Goal: Task Accomplishment & Management: Manage account settings

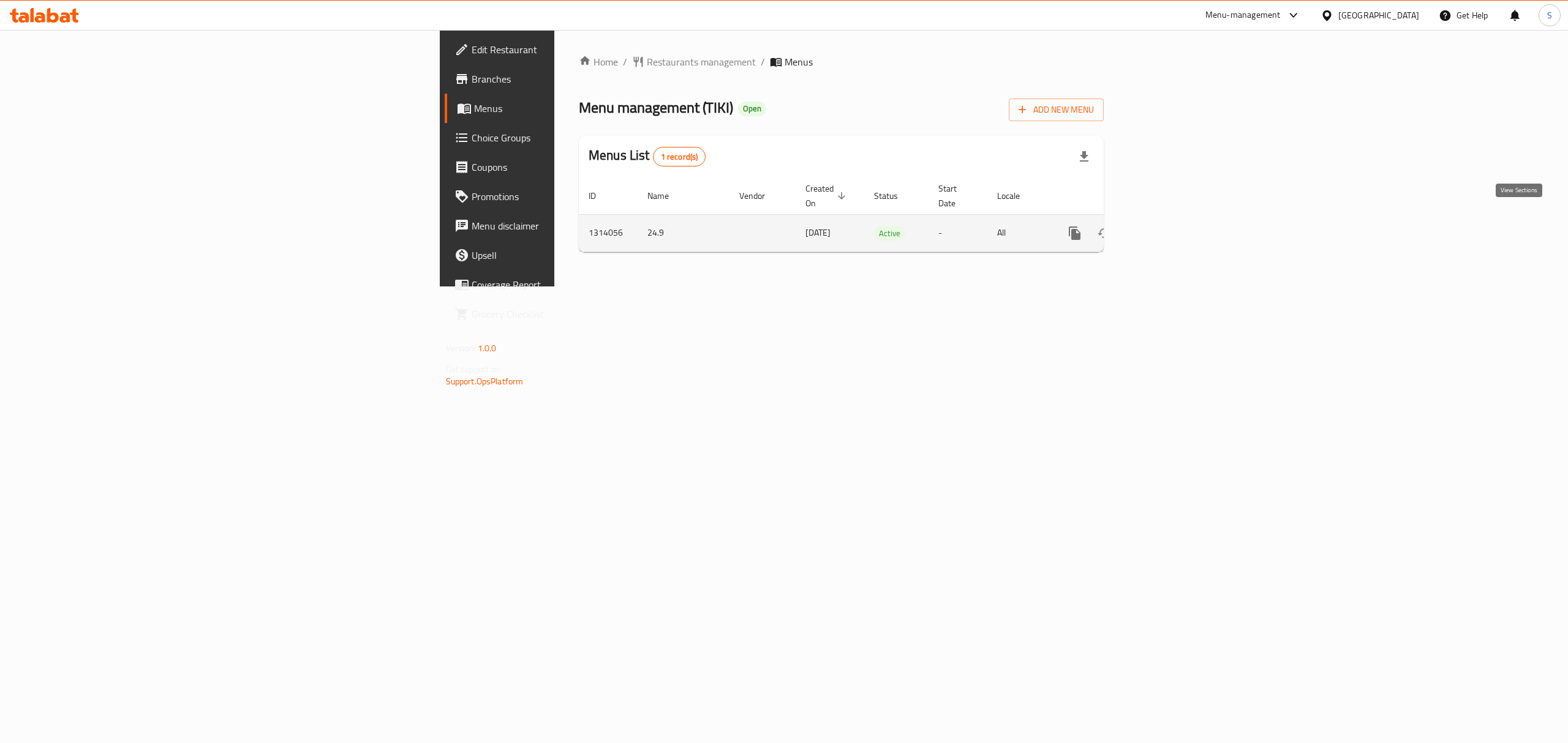
click at [1170, 226] on icon "enhanced table" at bounding box center [1163, 233] width 15 height 15
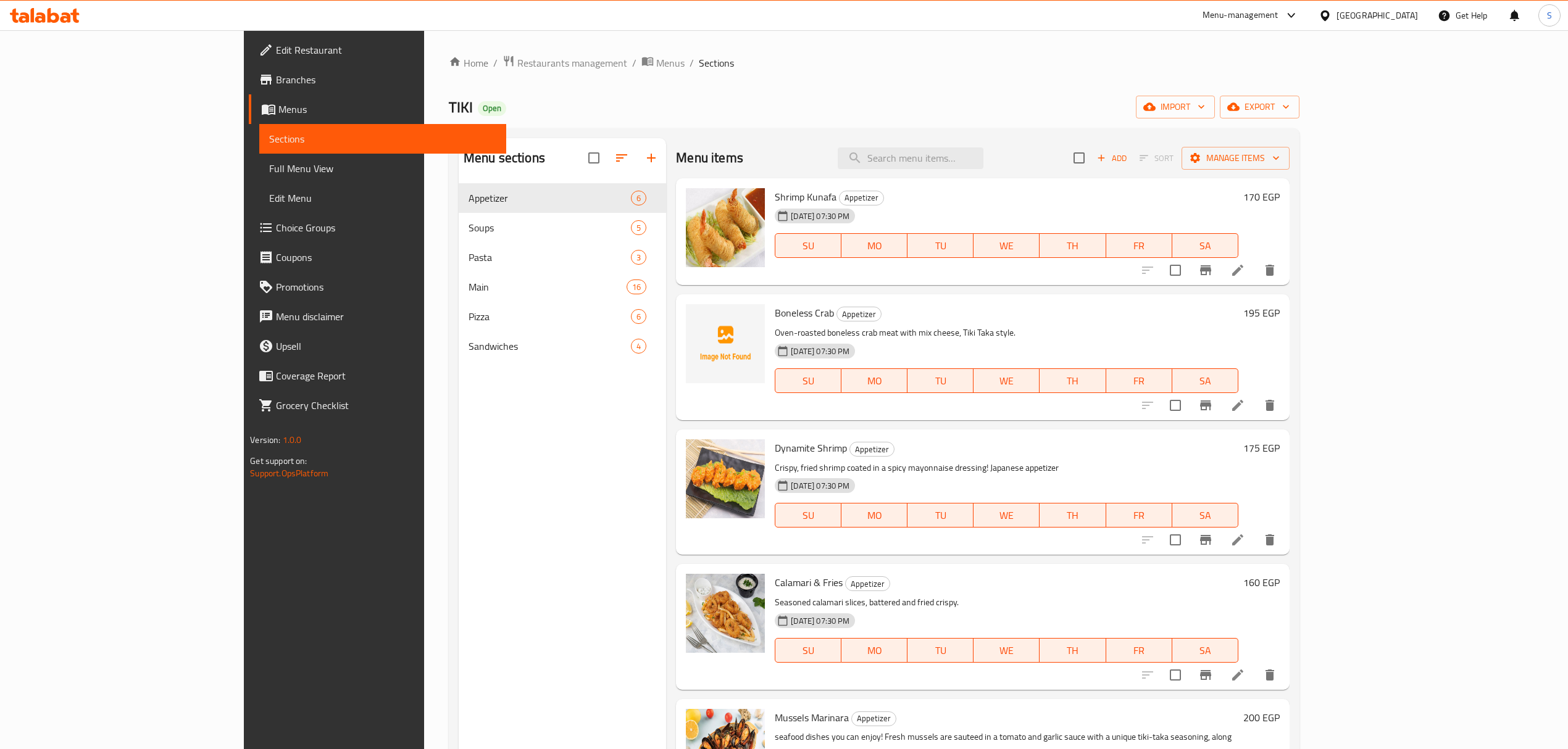
click at [278, 114] on span "Menus" at bounding box center [387, 109] width 218 height 15
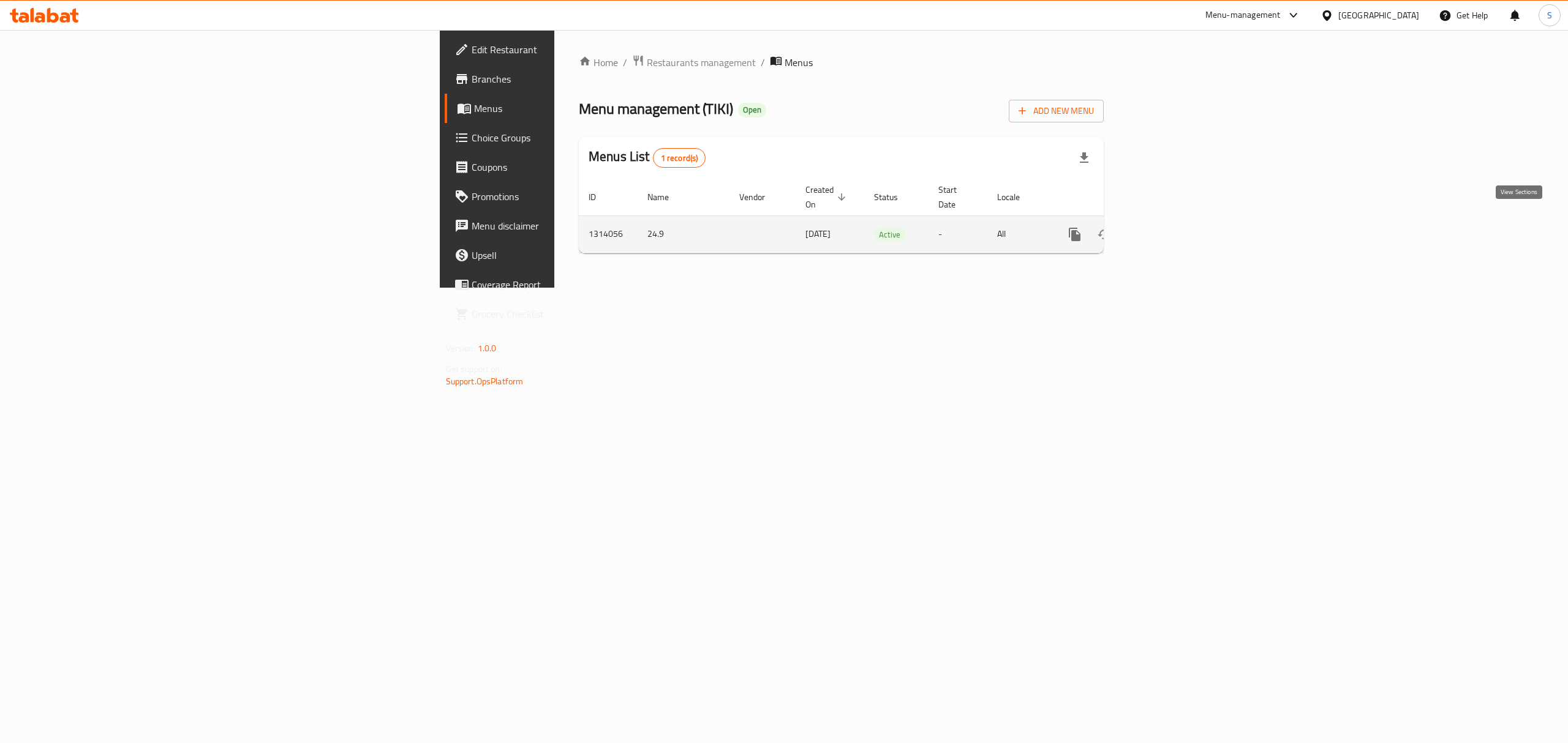
click at [1177, 220] on link "enhanced table" at bounding box center [1163, 234] width 29 height 29
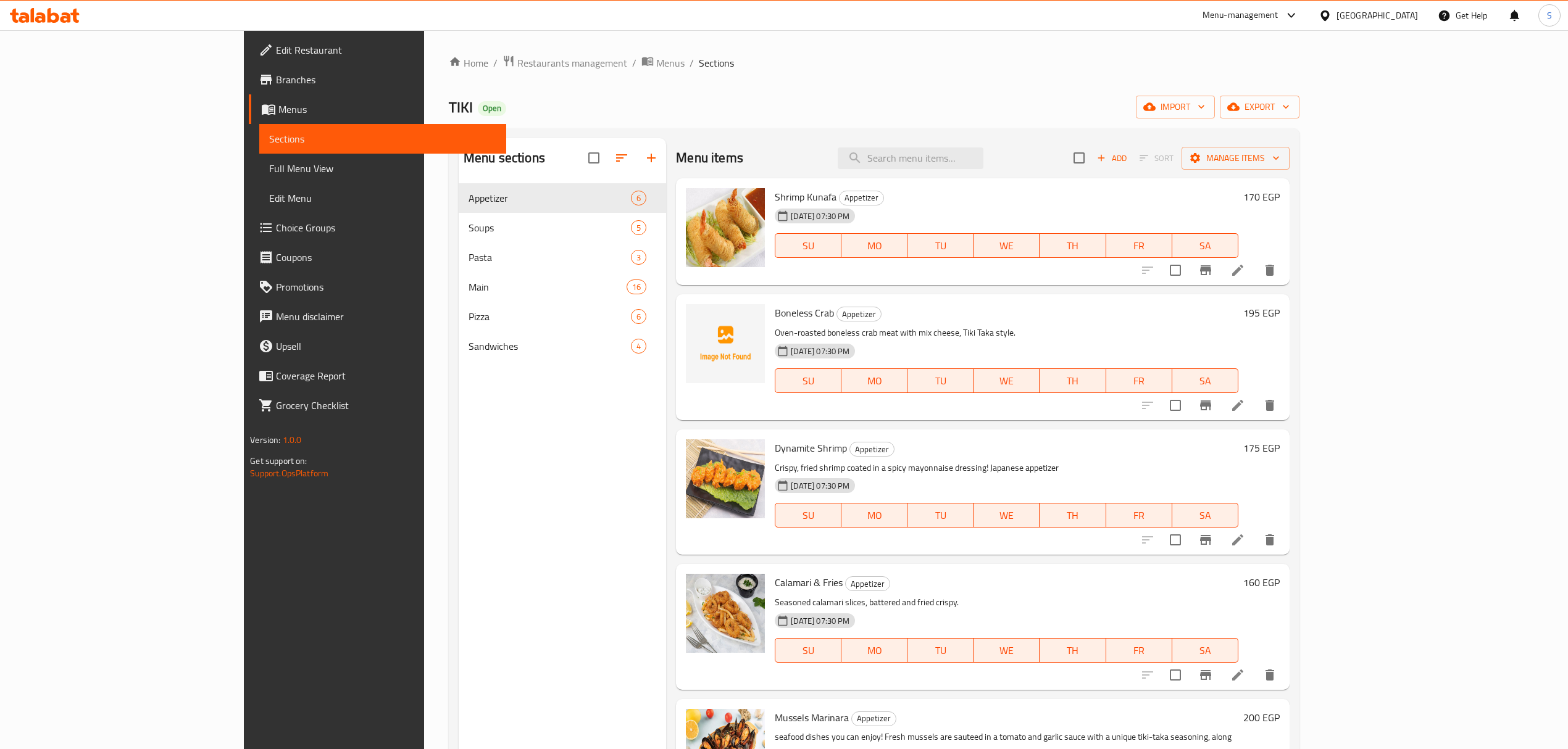
click at [459, 487] on div "Menu sections Appetizer 6 Soups 5 Pasta 3 Main 16 Pizza 6 Sandwiches 4" at bounding box center [562, 513] width 207 height 749
click at [278, 112] on span "Menus" at bounding box center [387, 109] width 218 height 15
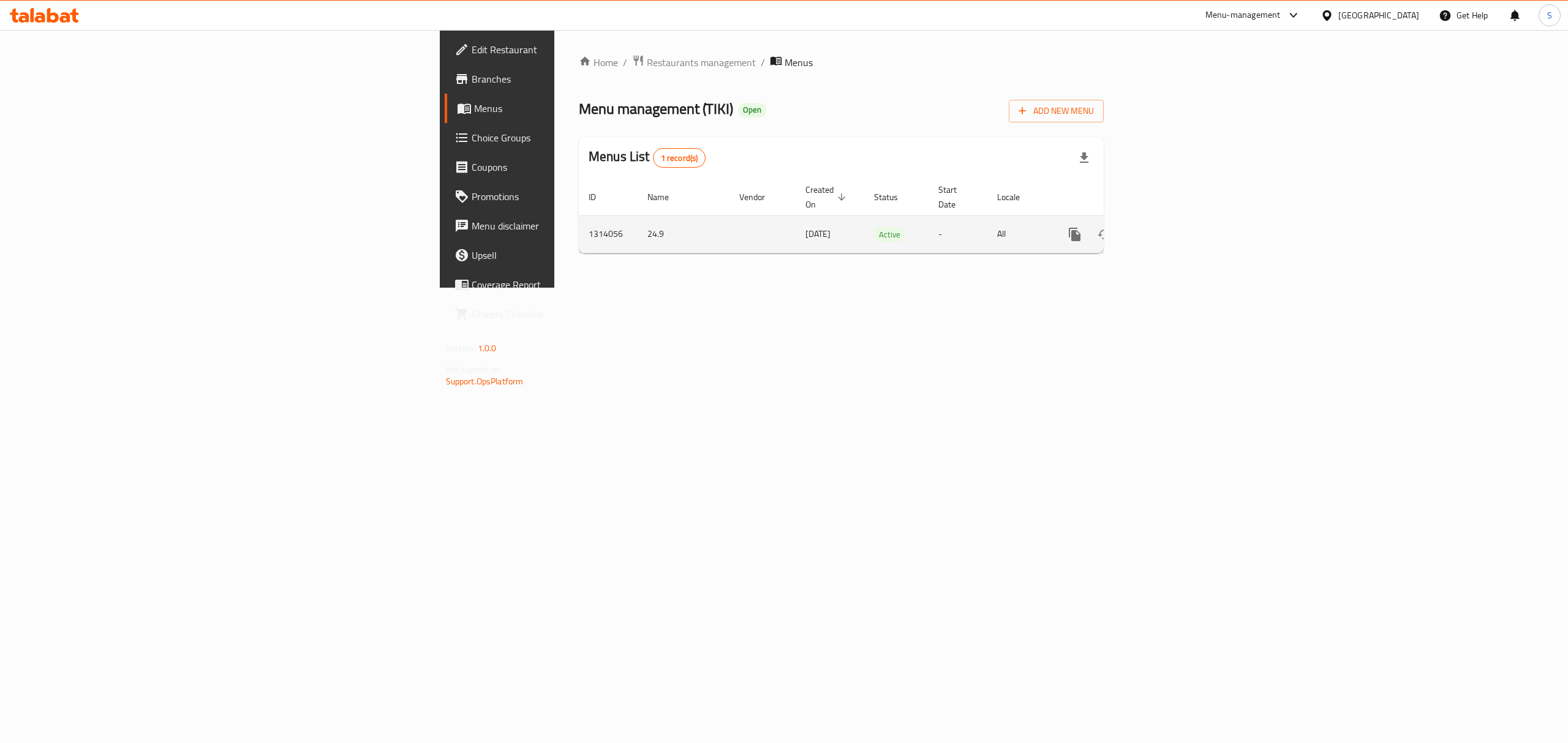
click at [1170, 229] on icon "enhanced table" at bounding box center [1163, 234] width 15 height 15
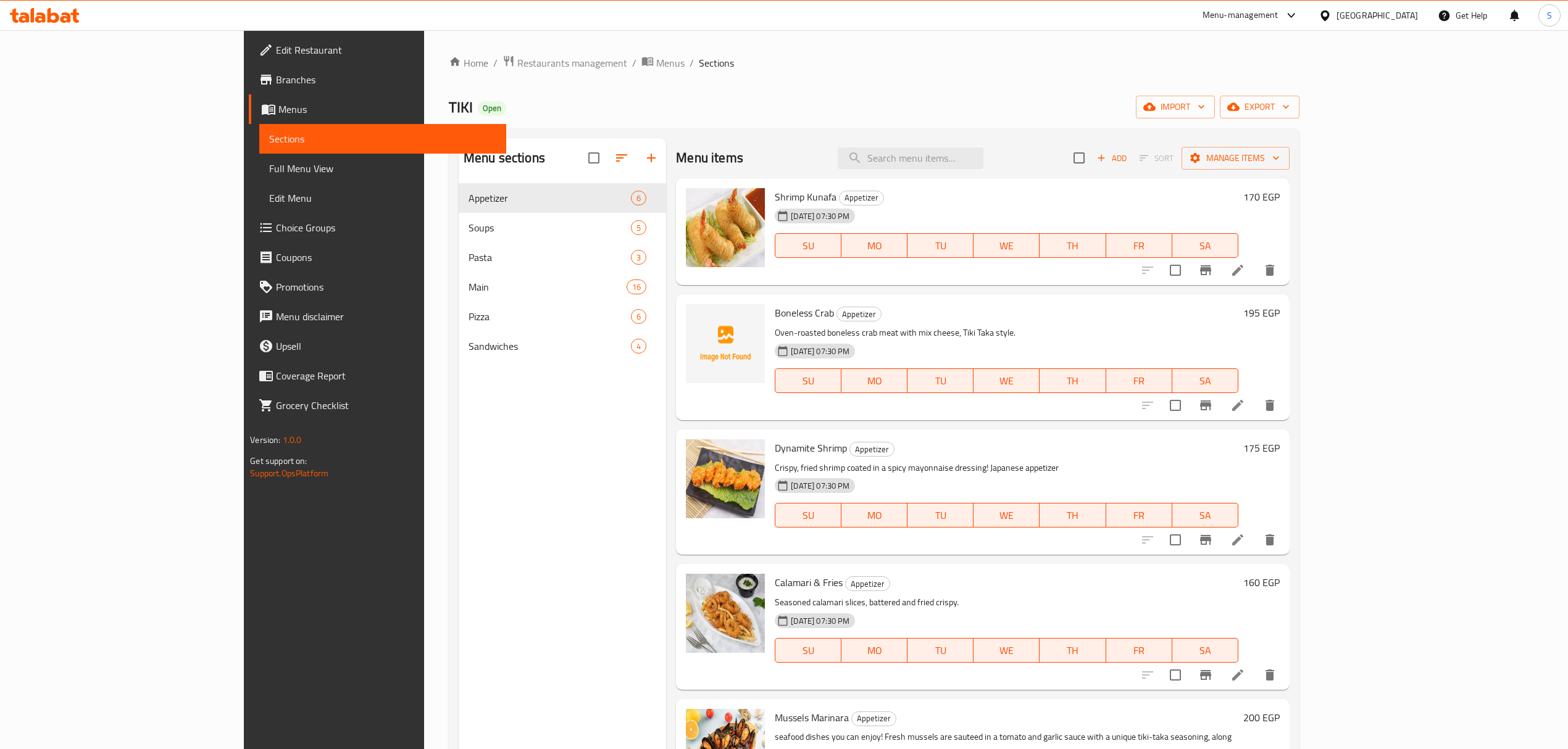
click at [278, 107] on span "Menus" at bounding box center [387, 109] width 218 height 15
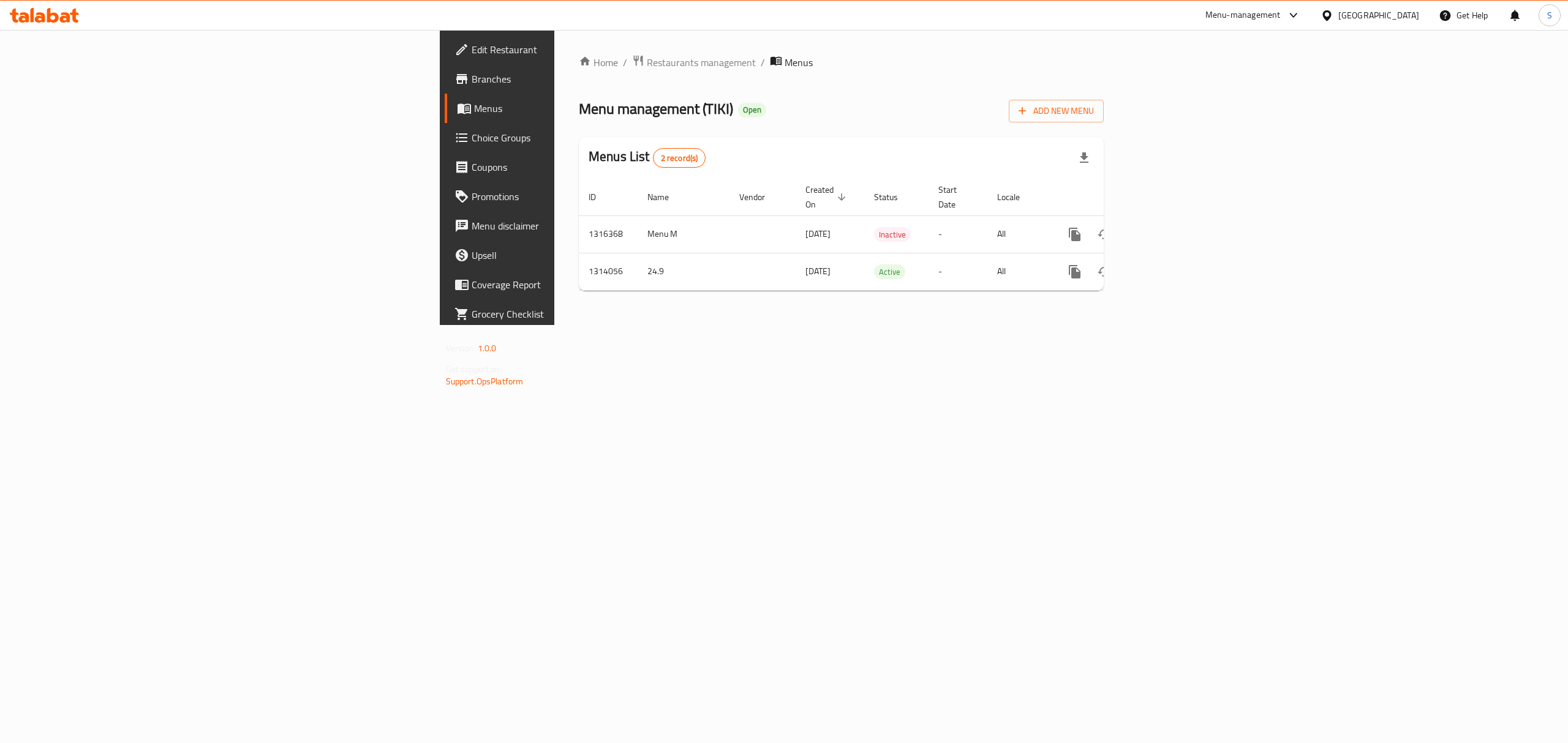
click at [1103, 89] on div "Home / Restaurants management / Menus Menu management ( TIKI ) Open Add New Men…" at bounding box center [841, 177] width 525 height 246
click at [1170, 226] on icon "enhanced table" at bounding box center [1163, 233] width 15 height 15
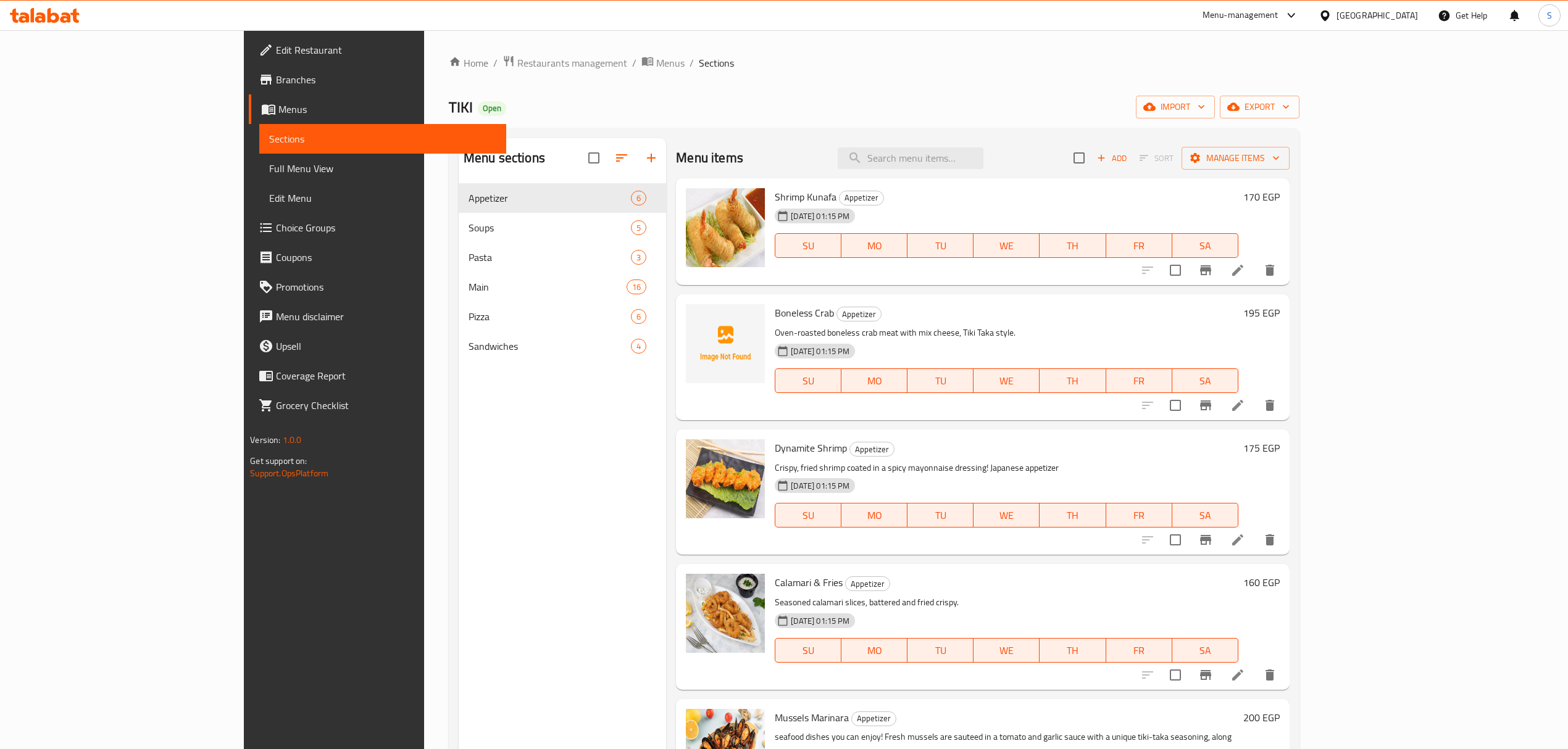
drag, startPoint x: 1292, startPoint y: 33, endPoint x: 930, endPoint y: 94, distance: 367.1
click at [1292, 33] on div "Home / Restaurants management / Menus / Sections TIKI Open import export Menu s…" at bounding box center [874, 476] width 900 height 892
drag, startPoint x: 116, startPoint y: 165, endPoint x: 100, endPoint y: 136, distance: 33.1
click at [269, 165] on span "Full Menu View" at bounding box center [382, 168] width 227 height 15
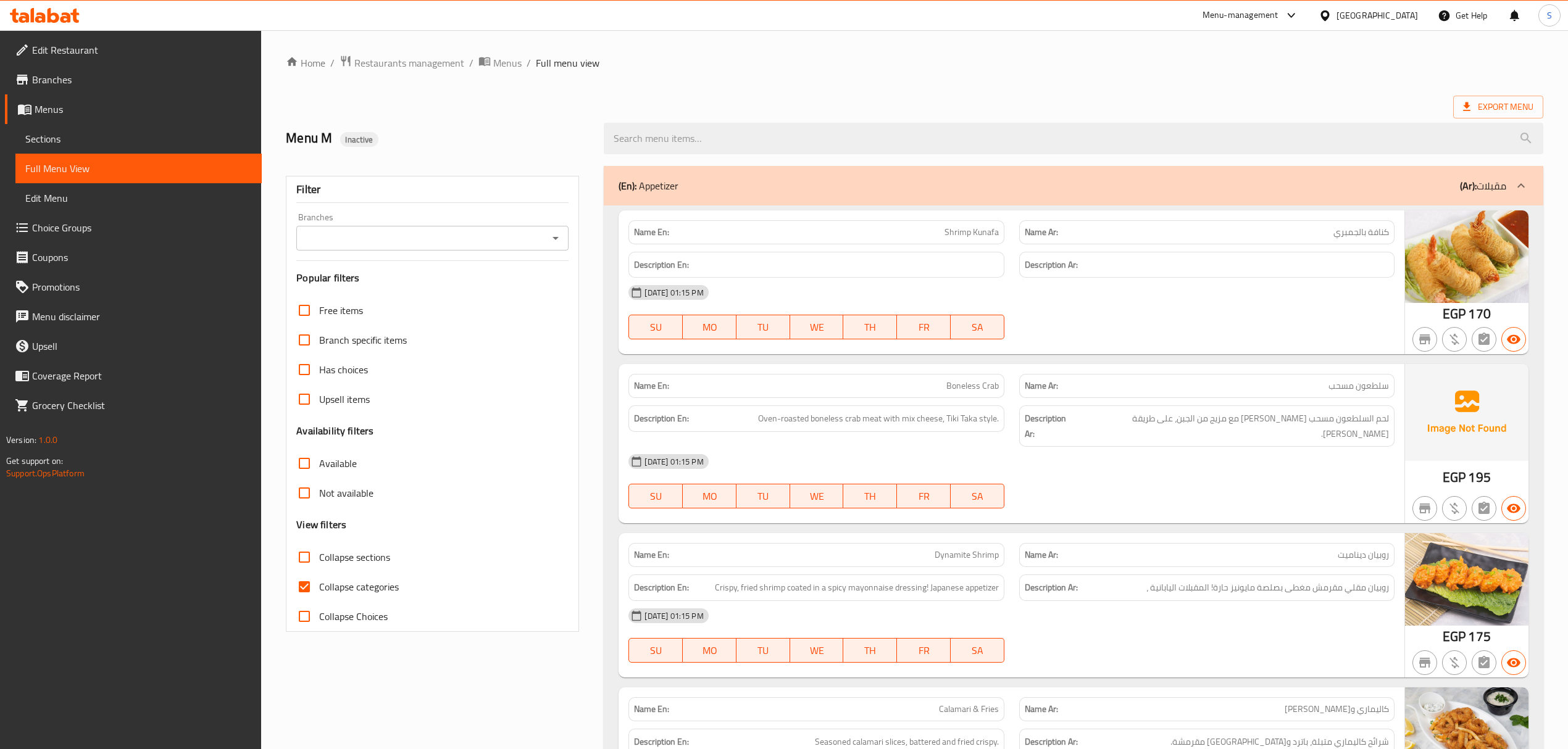
click at [289, 590] on div "Filter Branches Branches Popular filters Free items Branch specific items Has c…" at bounding box center [433, 404] width 294 height 456
click at [317, 588] on input "Collapse categories" at bounding box center [304, 587] width 29 height 29
checkbox input "false"
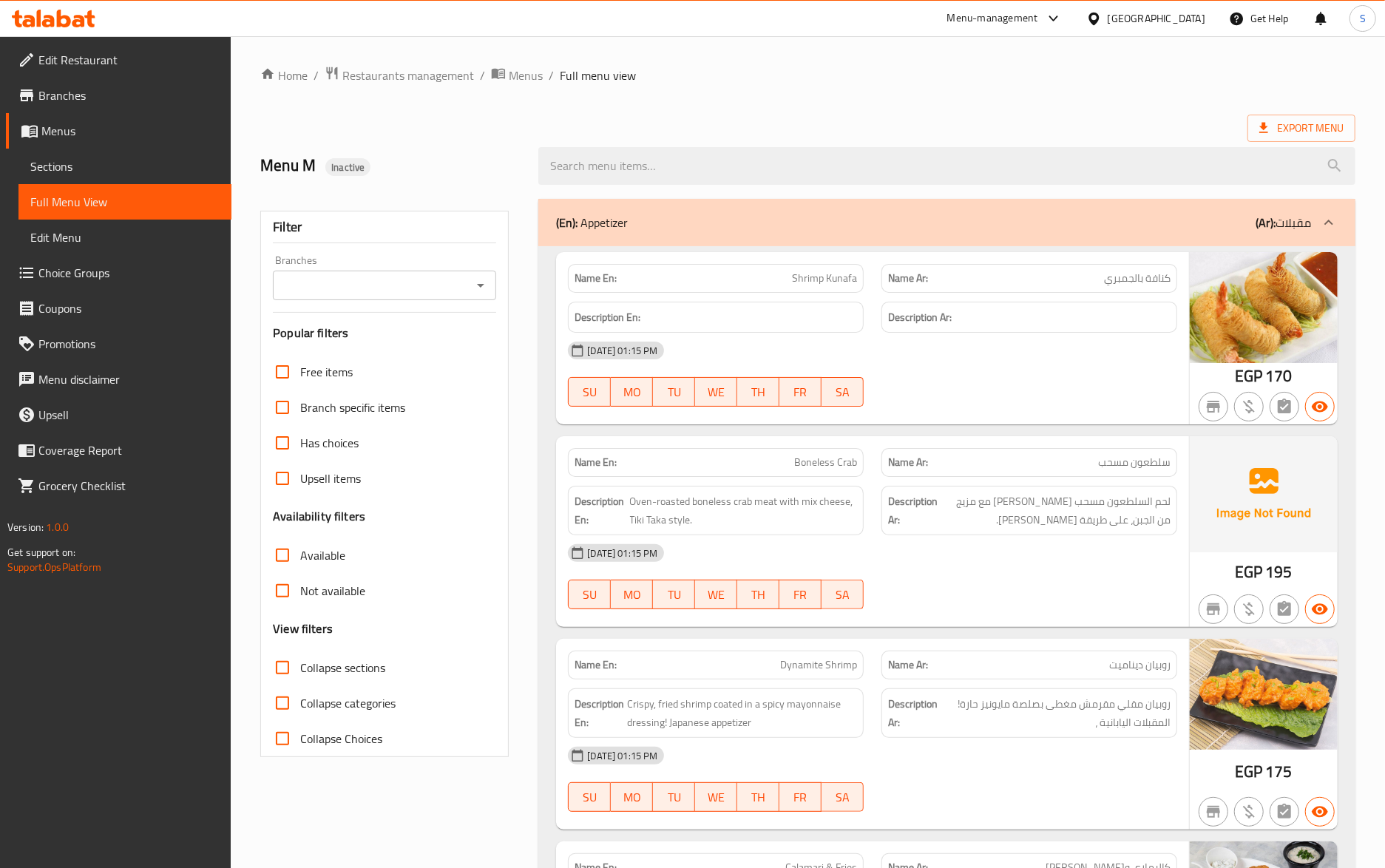
click at [970, 439] on div "Name En: Boneless Crab Name Ar: سلطعون مسحب Description En: Oven-roasted bonele…" at bounding box center [873, 532] width 633 height 191
click at [102, 160] on span "Sections" at bounding box center [125, 166] width 190 height 18
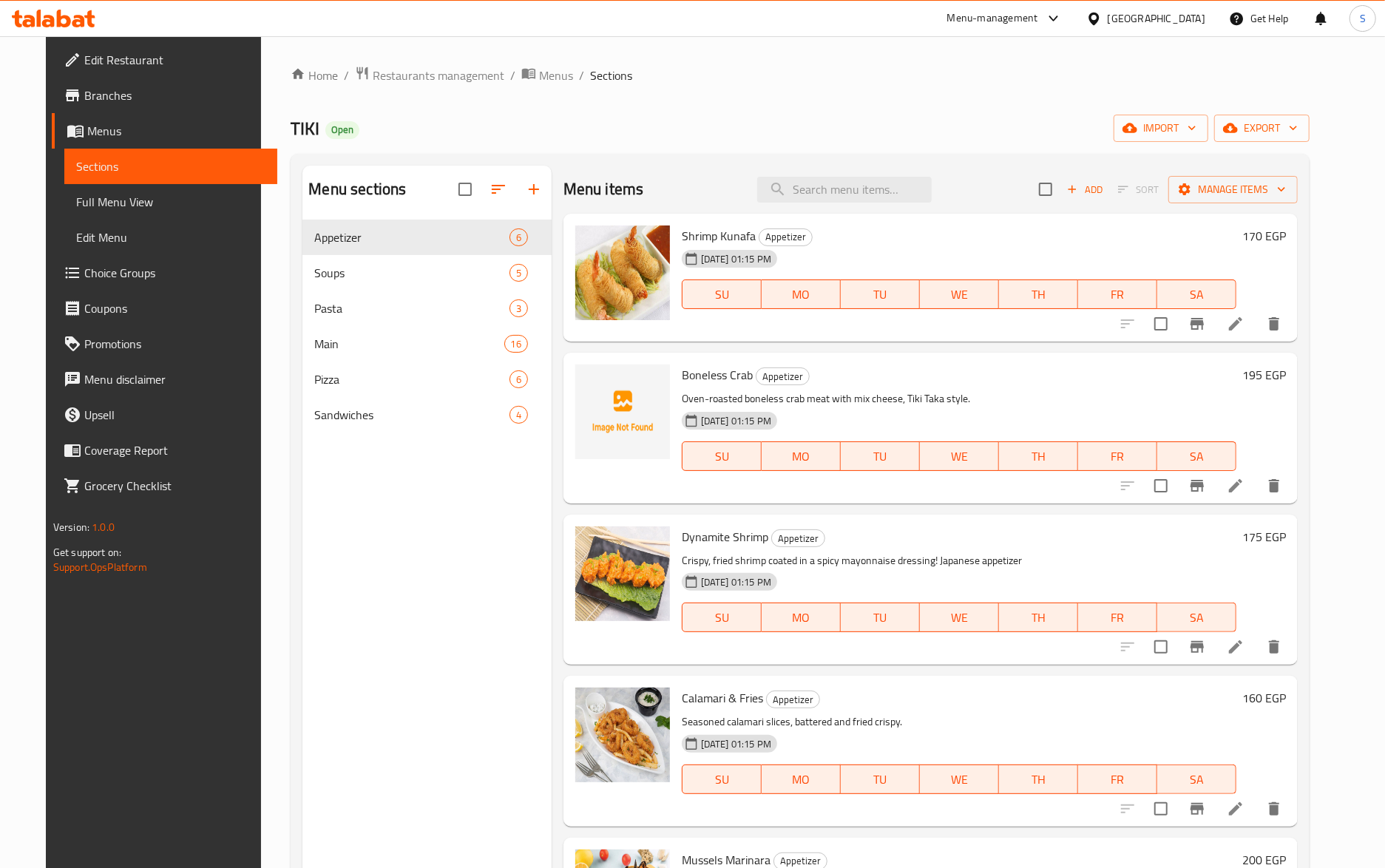
click at [115, 134] on span "Menus" at bounding box center [176, 131] width 178 height 18
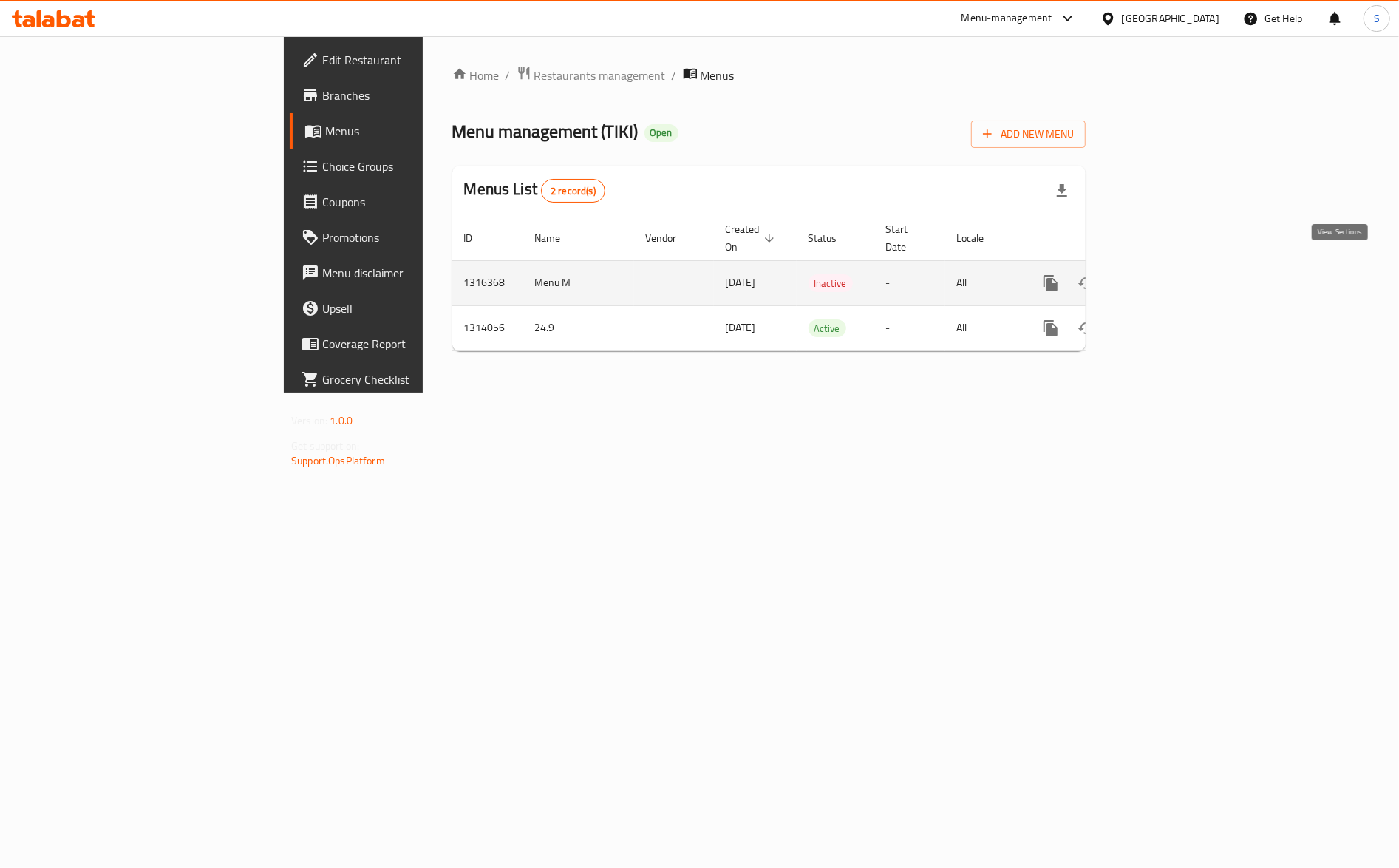
click at [1175, 269] on link "enhanced table" at bounding box center [1158, 283] width 35 height 35
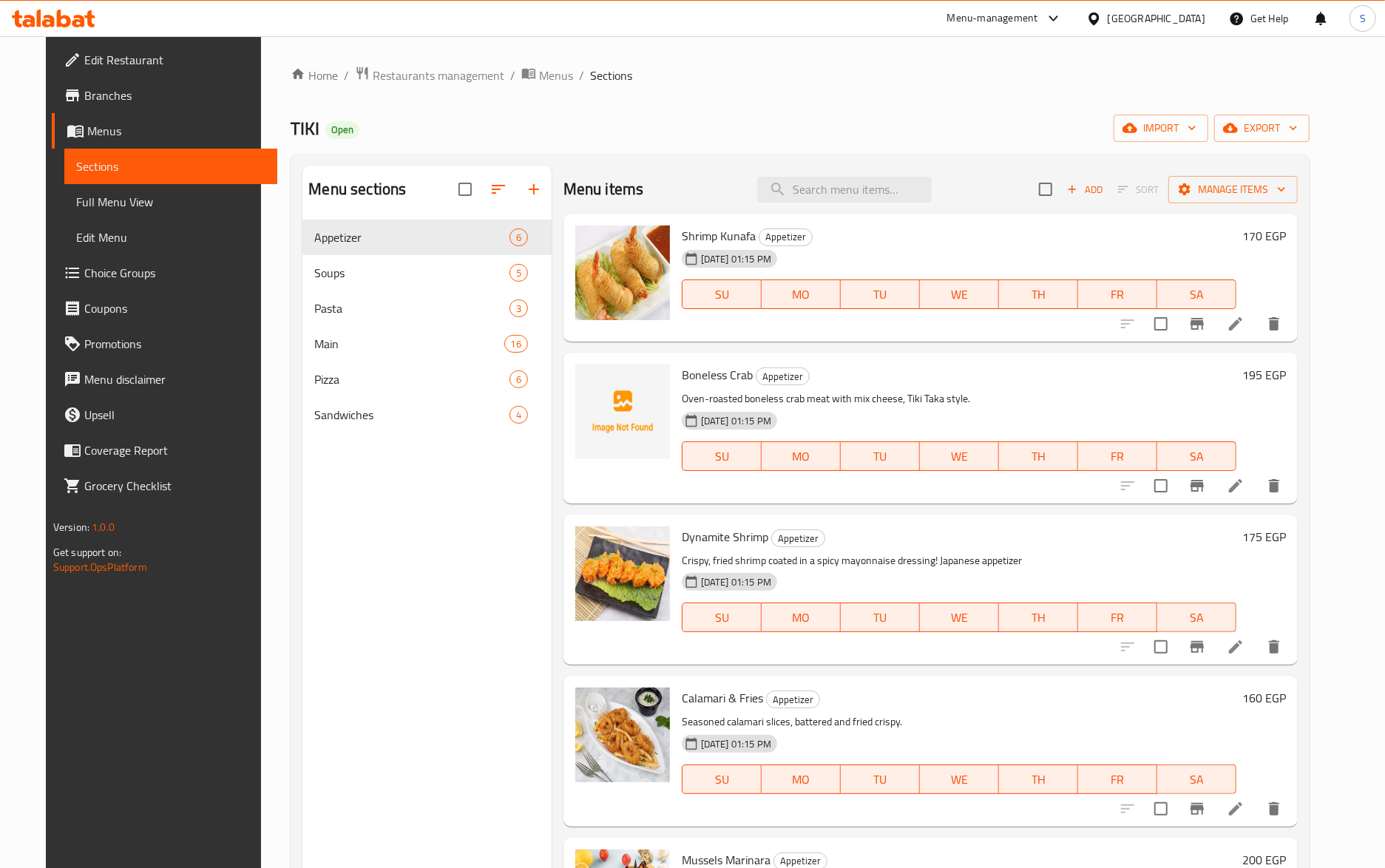
click at [122, 146] on link "Menus" at bounding box center [164, 131] width 225 height 35
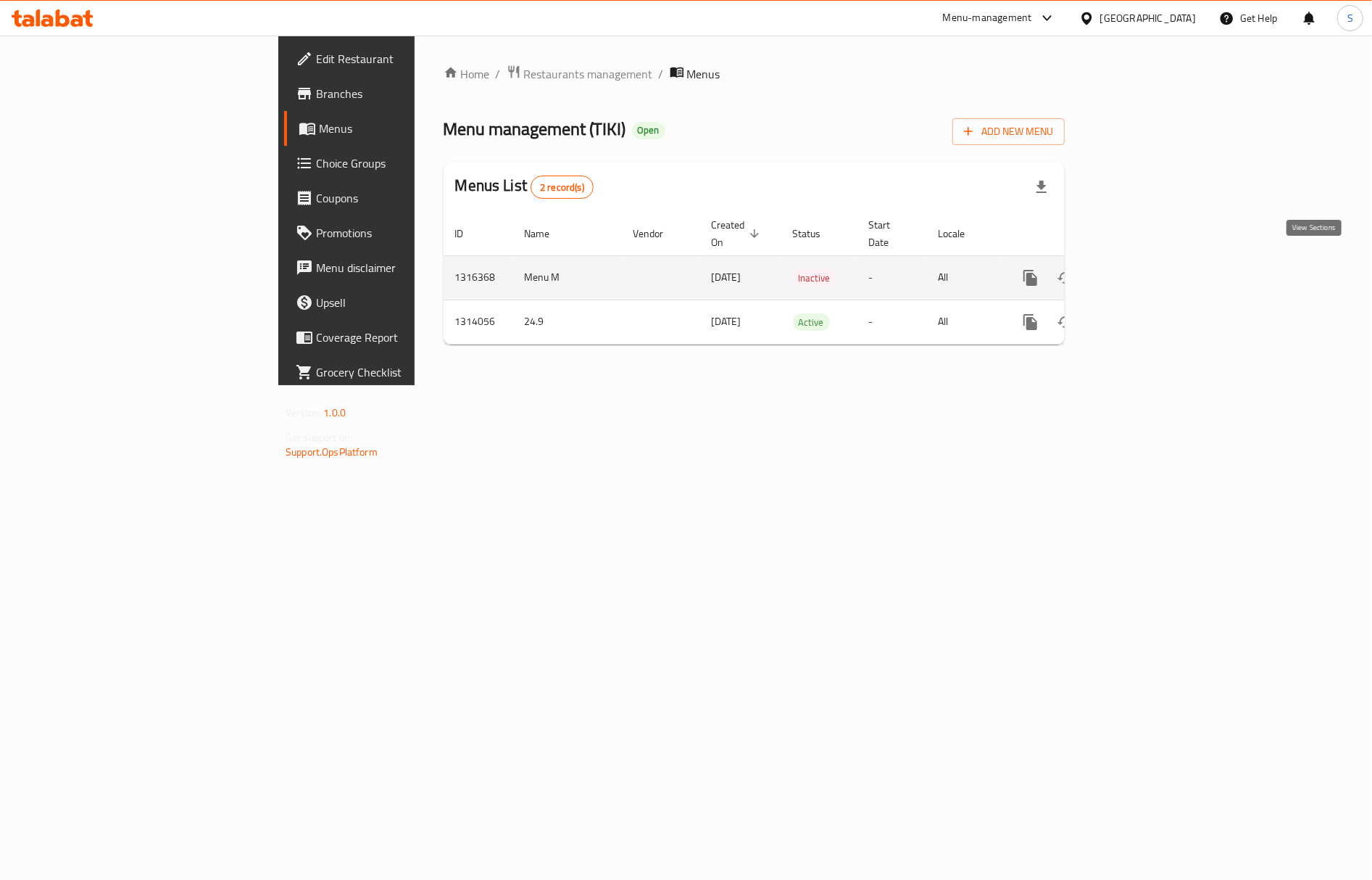
click at [1144, 269] on icon "enhanced table" at bounding box center [1134, 277] width 17 height 17
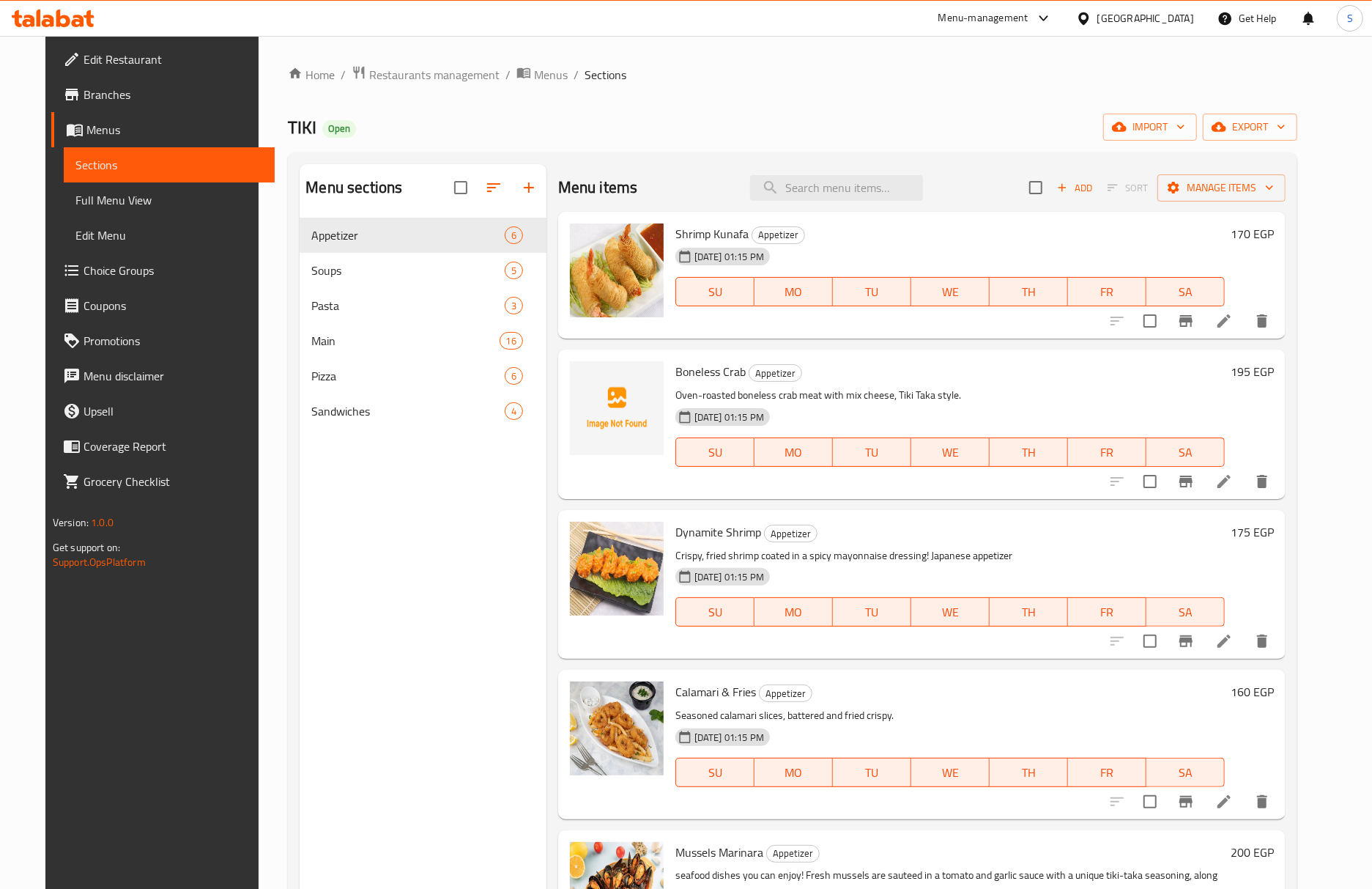
click at [133, 194] on span "Full Menu View" at bounding box center [170, 200] width 188 height 17
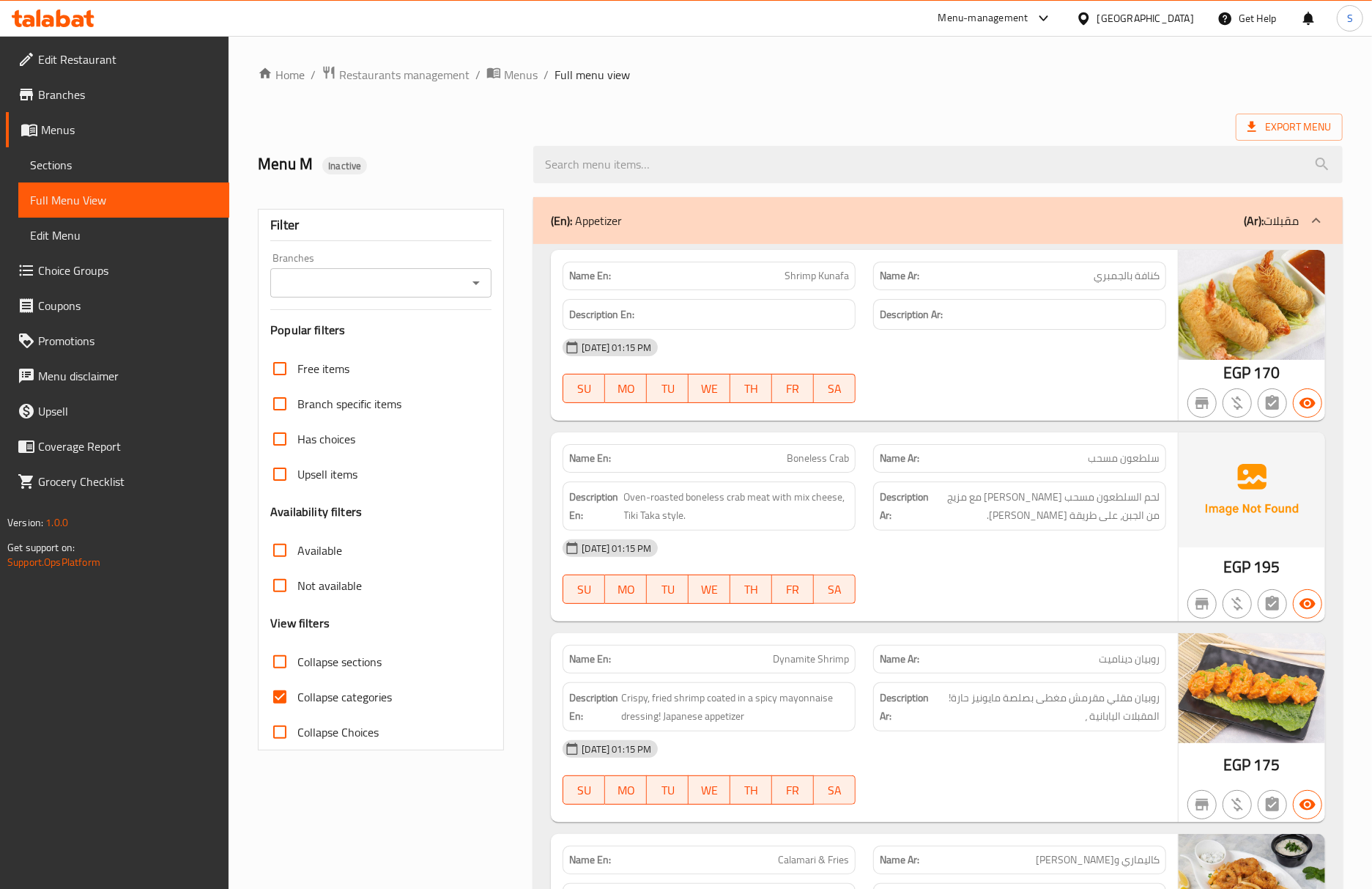
click at [285, 693] on input "Collapse categories" at bounding box center [279, 697] width 35 height 35
checkbox input "false"
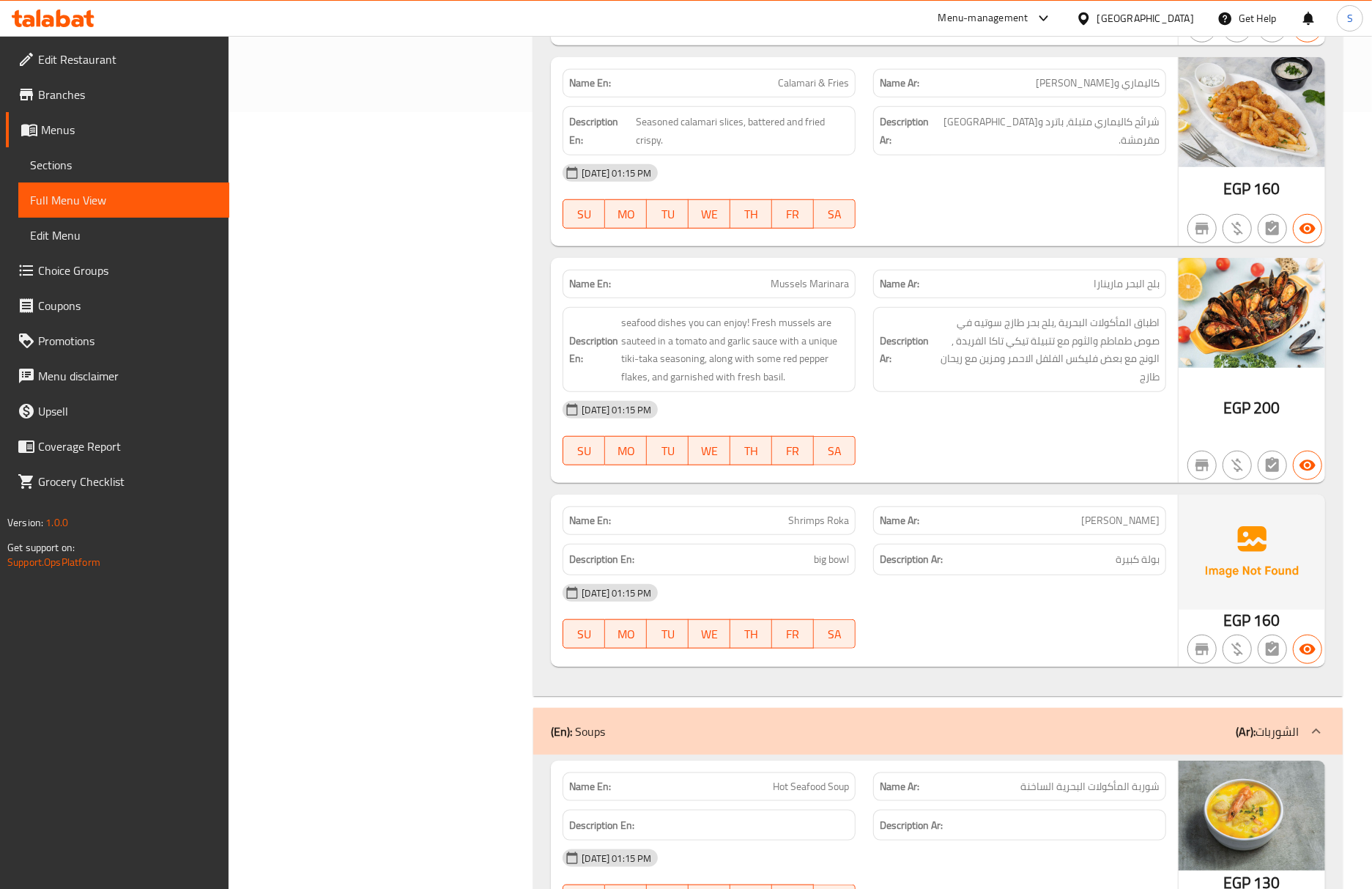
scroll to position [781, 0]
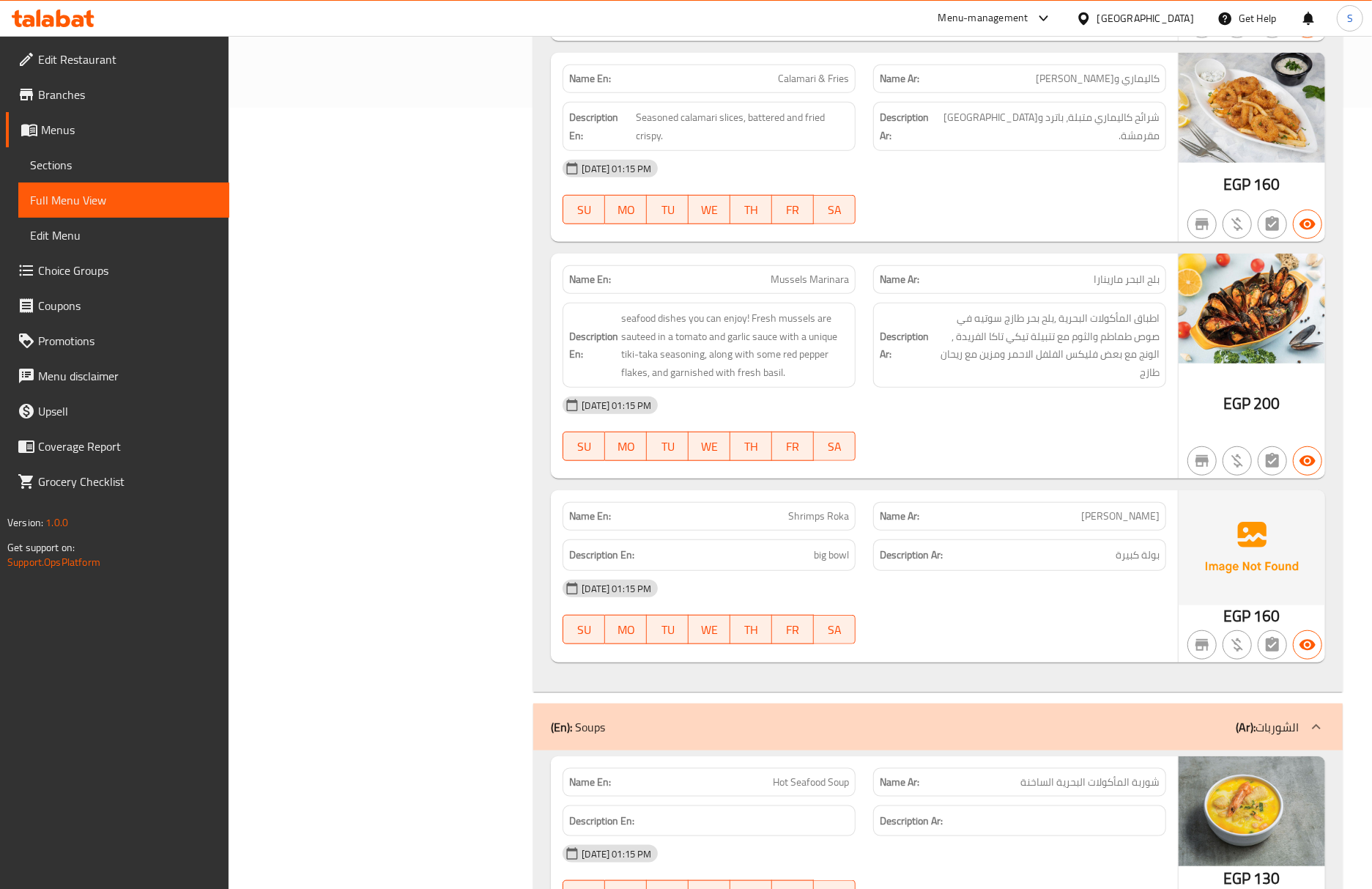
drag, startPoint x: 853, startPoint y: 496, endPoint x: 497, endPoint y: 11, distance: 601.6
click at [853, 495] on div "Name En: Shrimps Roka Name Ar: روبيان روكا Description En: big bowl Description…" at bounding box center [865, 576] width 627 height 171
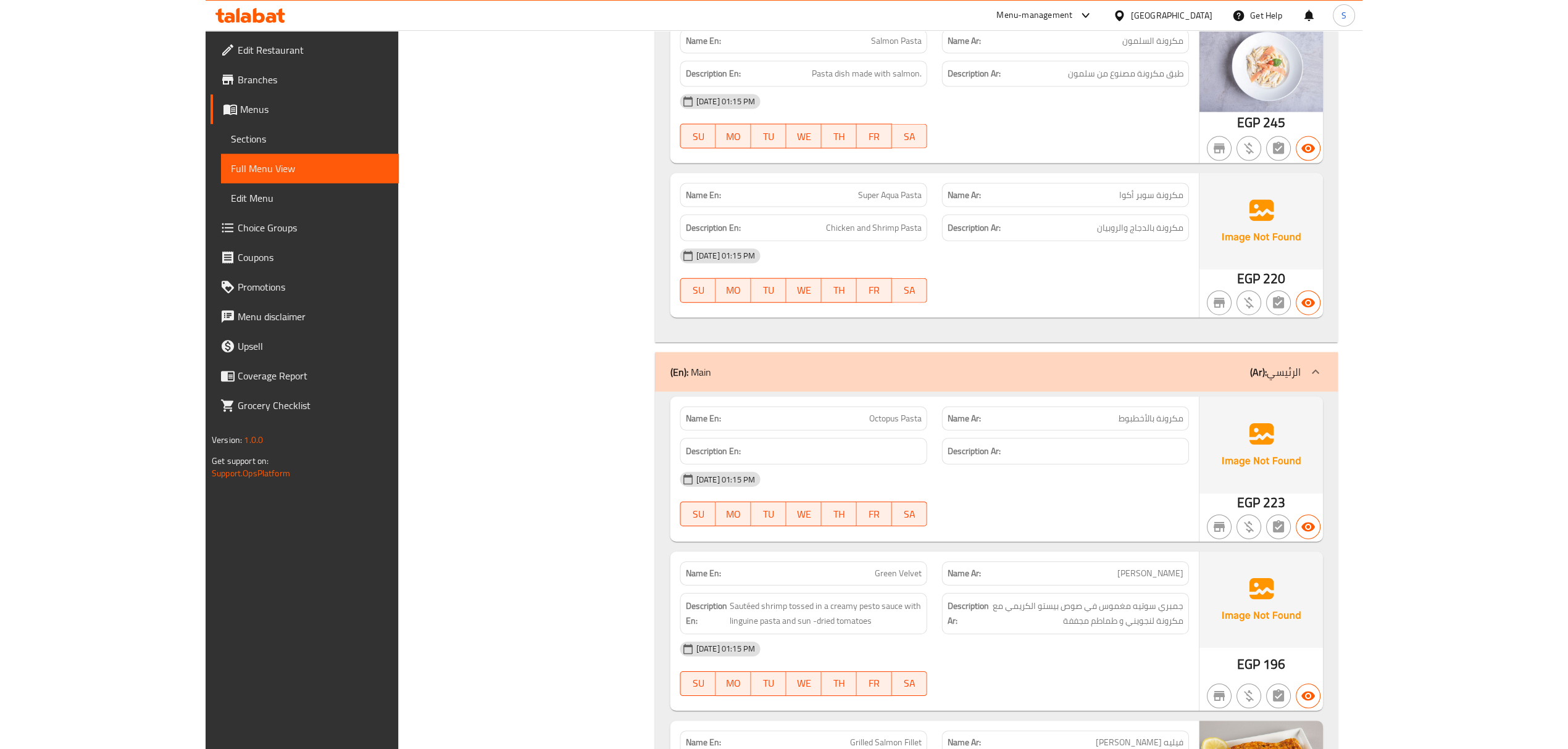
scroll to position [2469, 0]
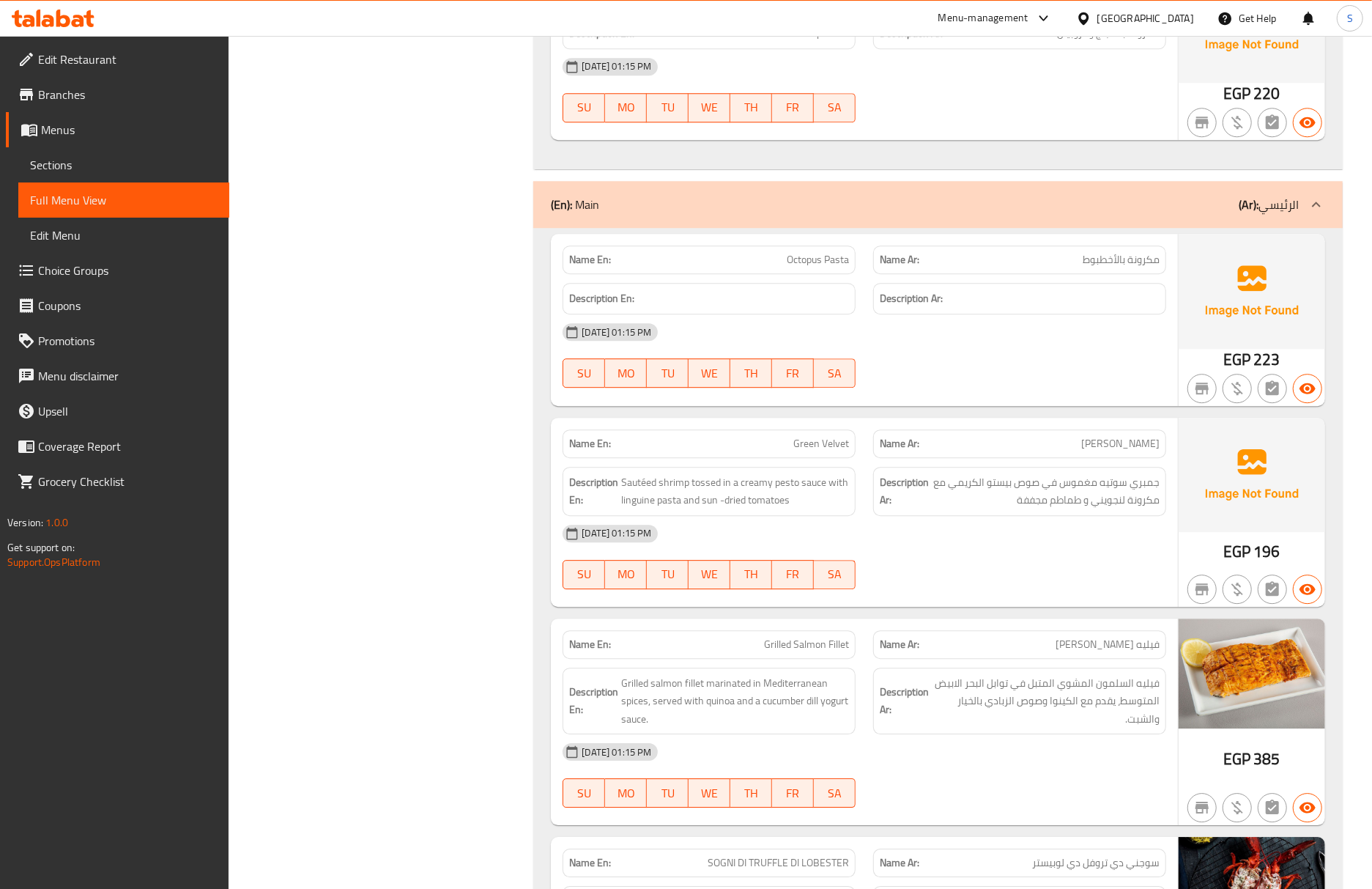
click at [709, 532] on div "[DATE] 01:15 PM" at bounding box center [864, 533] width 621 height 35
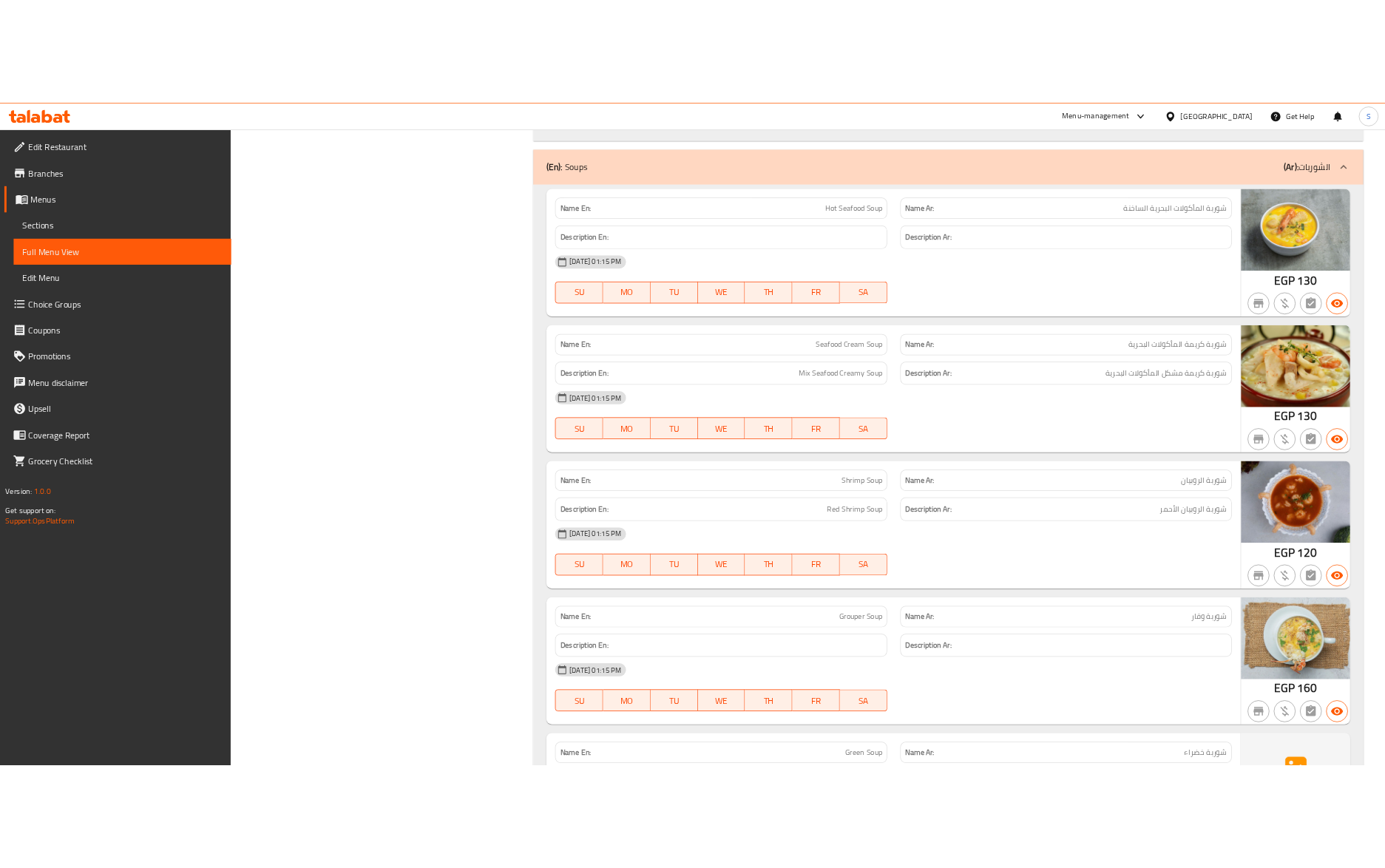
scroll to position [2070, 0]
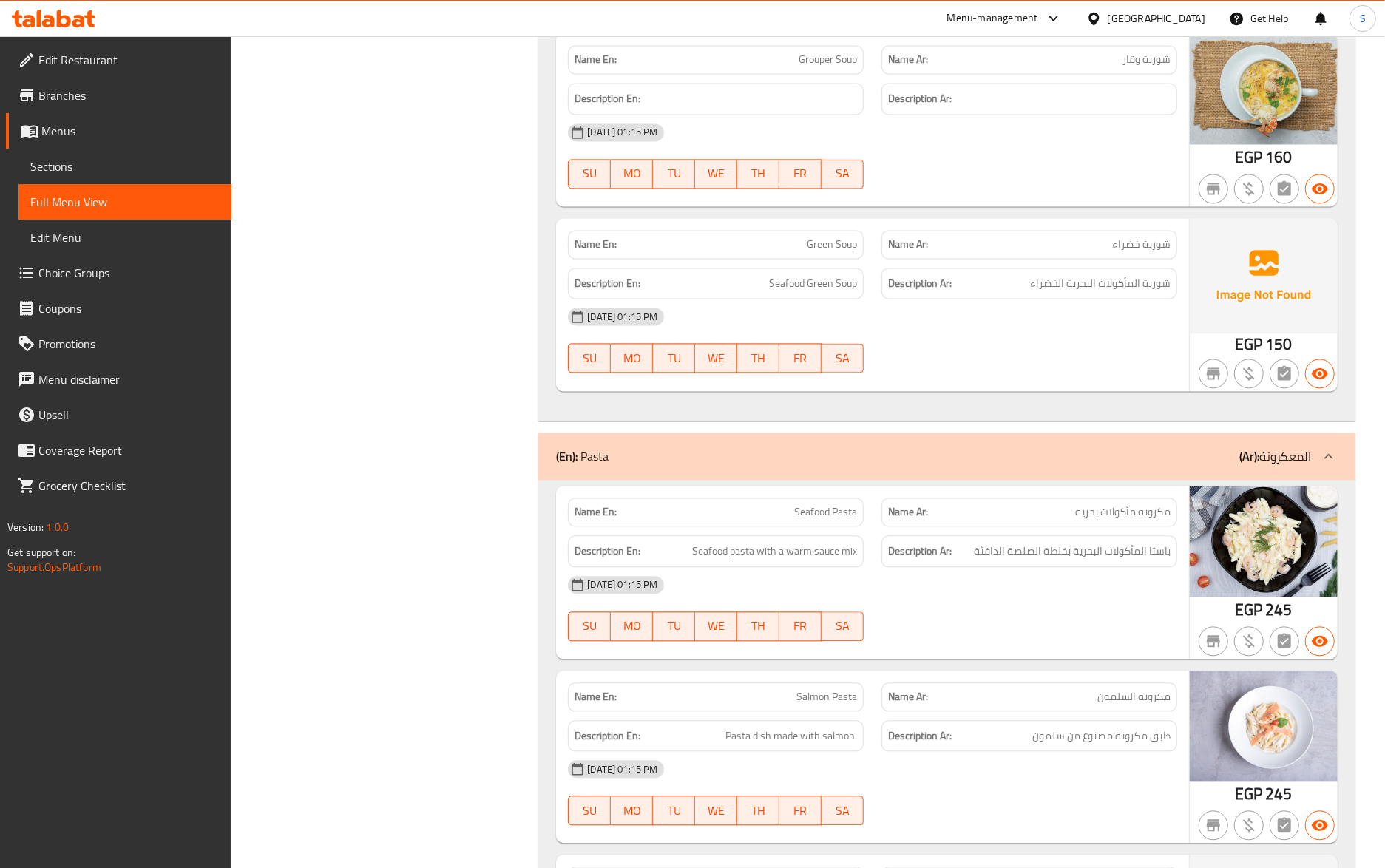
click at [975, 672] on div "Name En: Seafood Pasta Name Ar: مكرونة مأكولات بحرية Description En: Seafood pa…" at bounding box center [946, 769] width 817 height 578
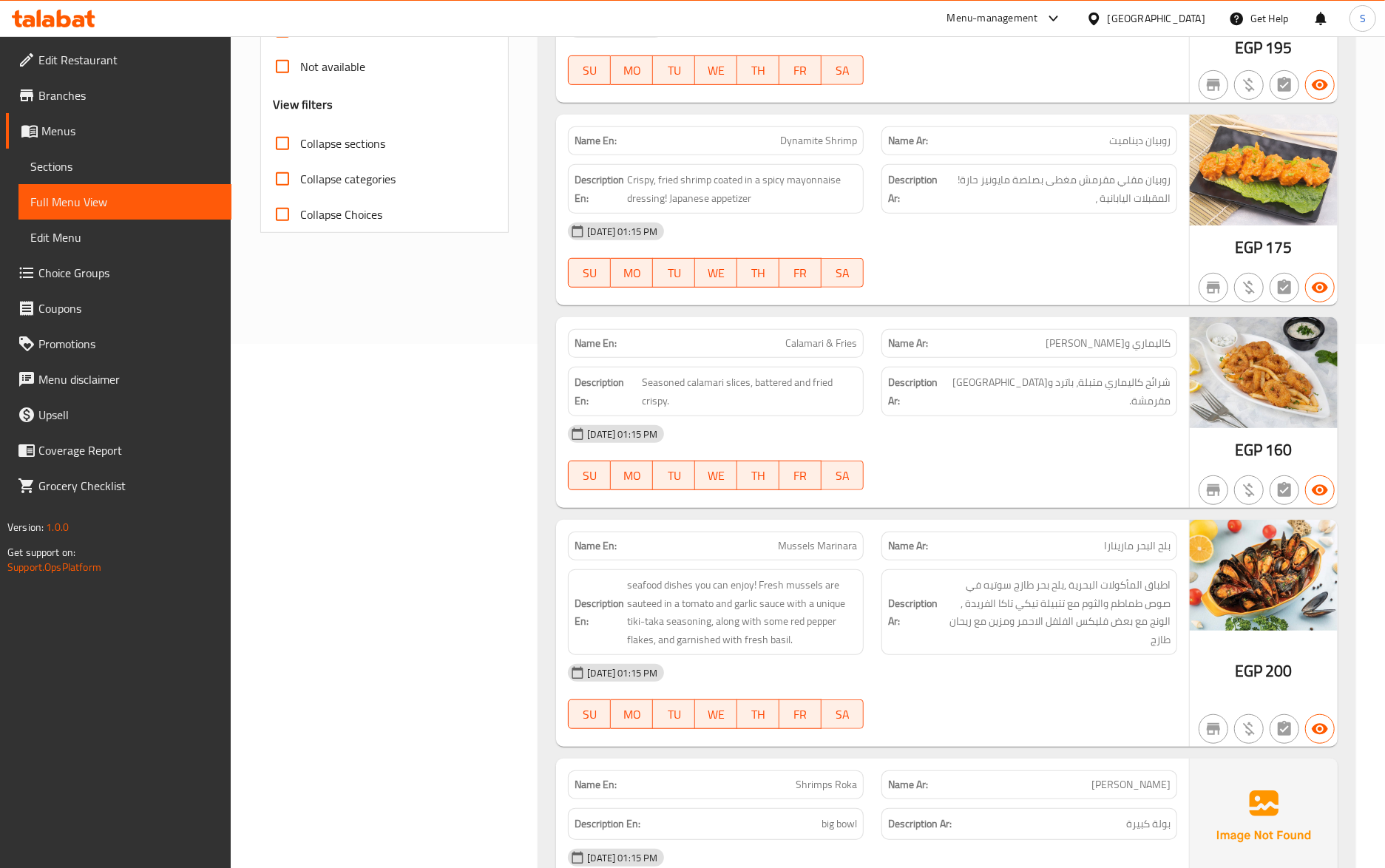
scroll to position [522, 0]
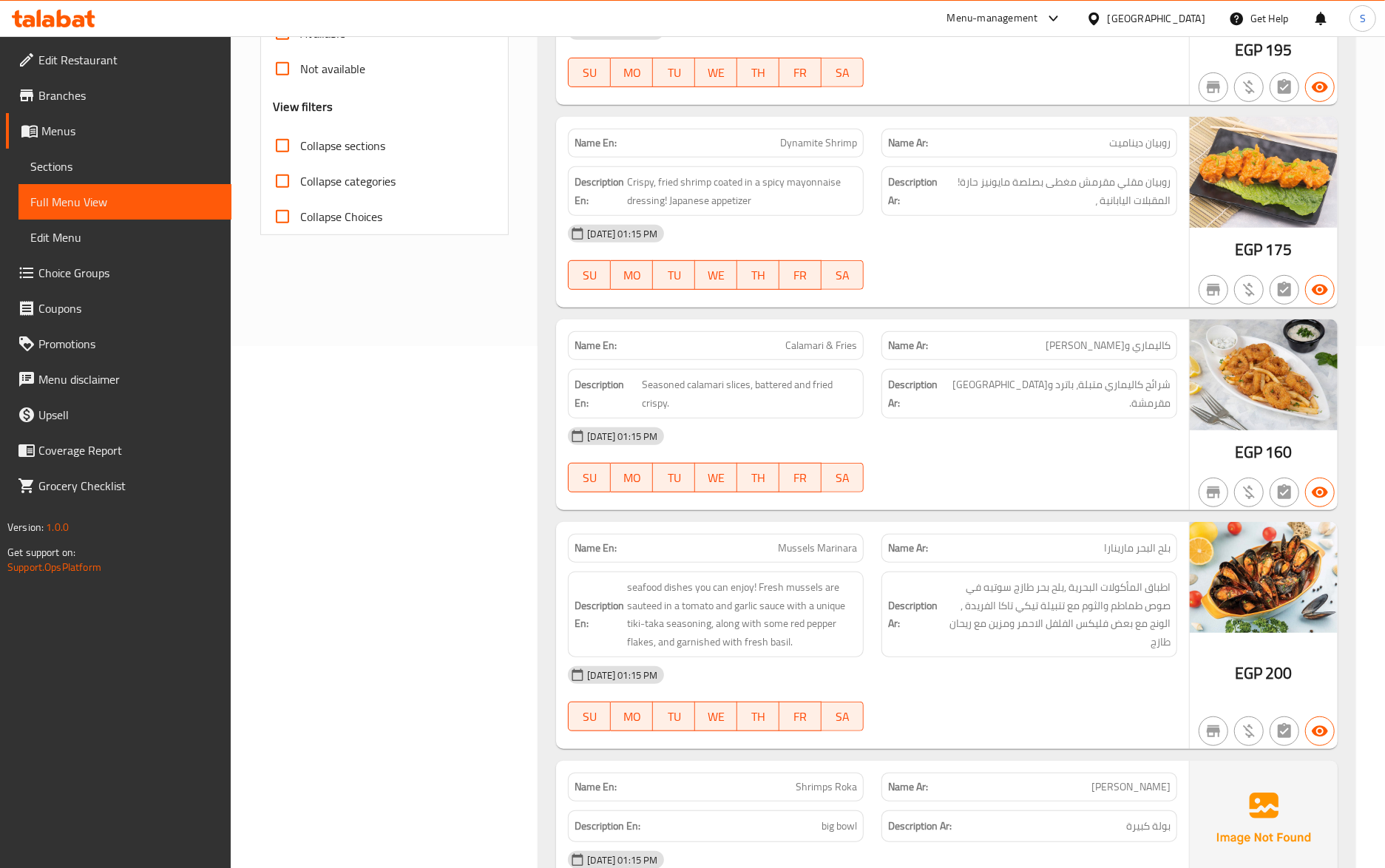
click at [829, 498] on div "SU MO TU WE TH FR SA" at bounding box center [715, 478] width 313 height 47
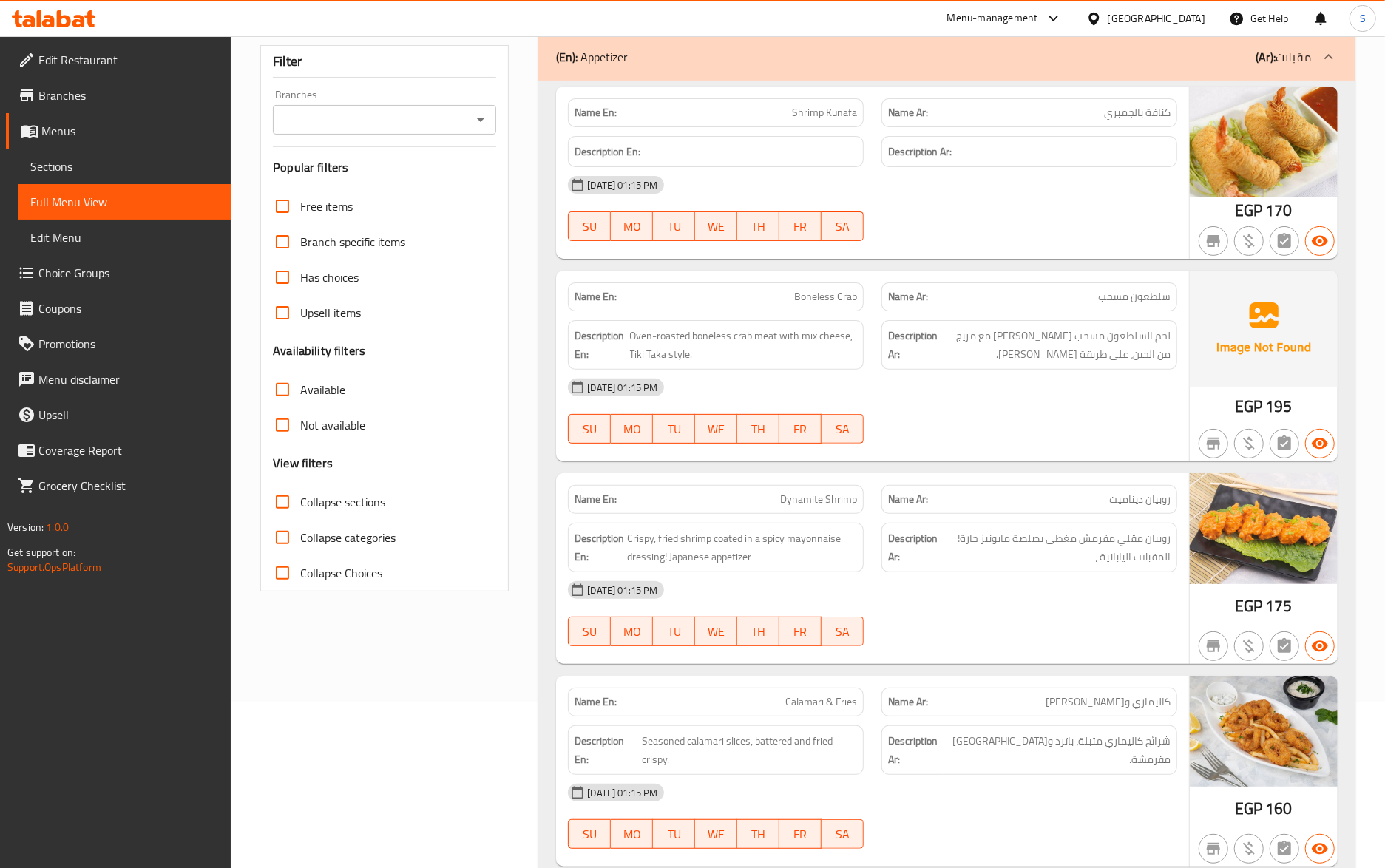
scroll to position [0, 0]
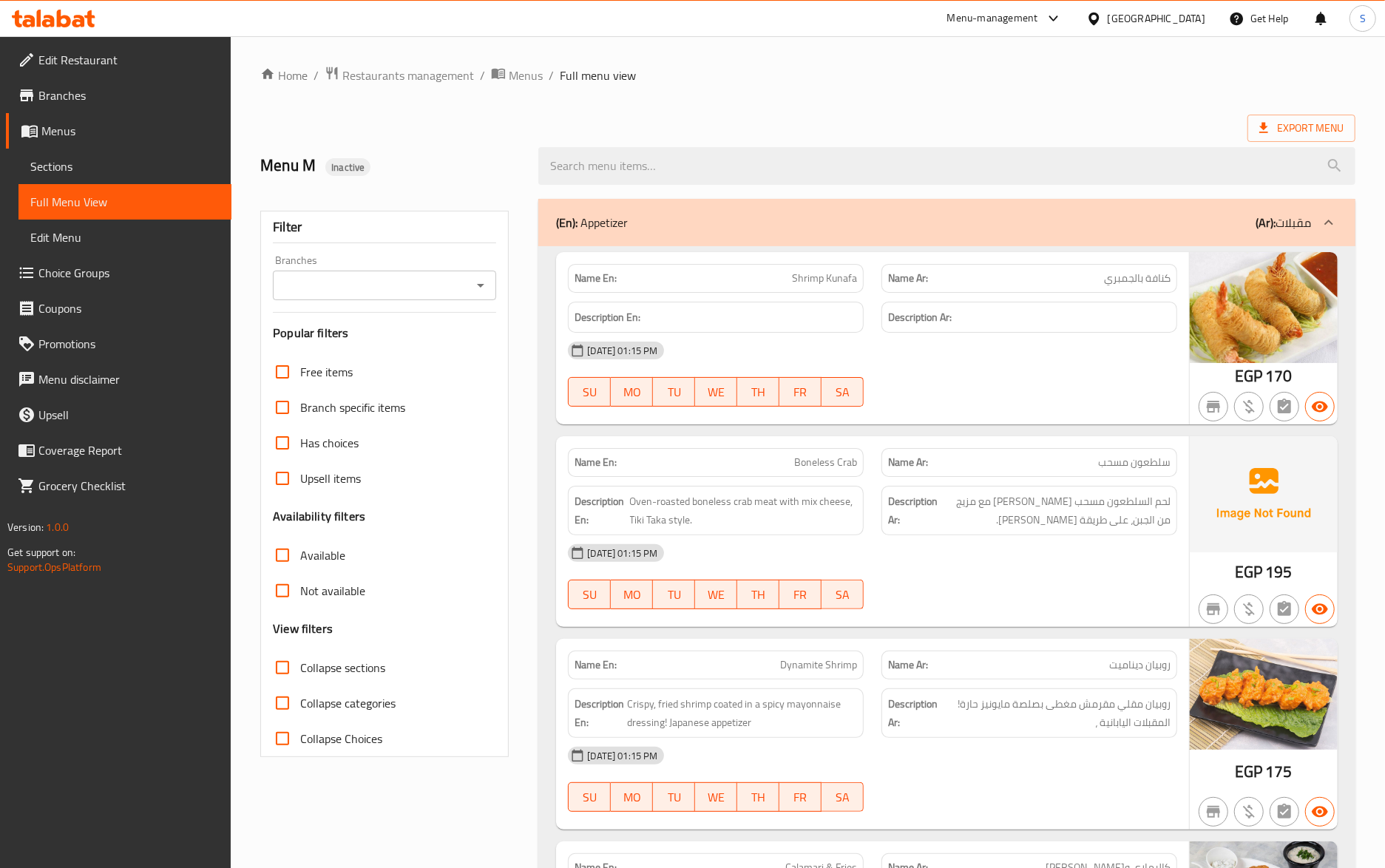
click at [692, 438] on div "Name En: Boneless Crab Name Ar: سلطعون مسحب Description En: Oven-roasted bonele…" at bounding box center [873, 532] width 633 height 191
click at [983, 465] on p "Name Ar: سلطعون مسحب" at bounding box center [1030, 462] width 283 height 15
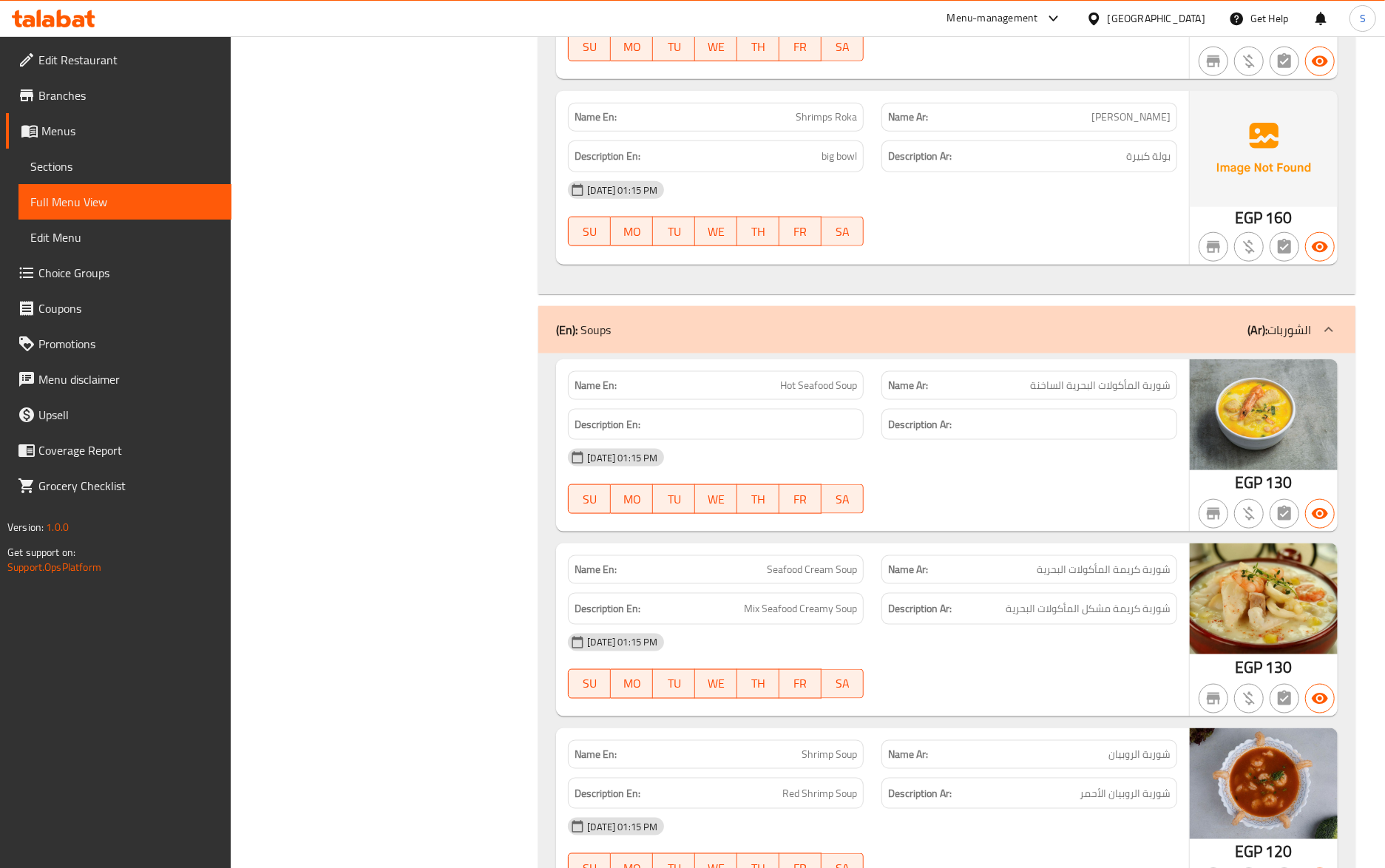
scroll to position [1479, 0]
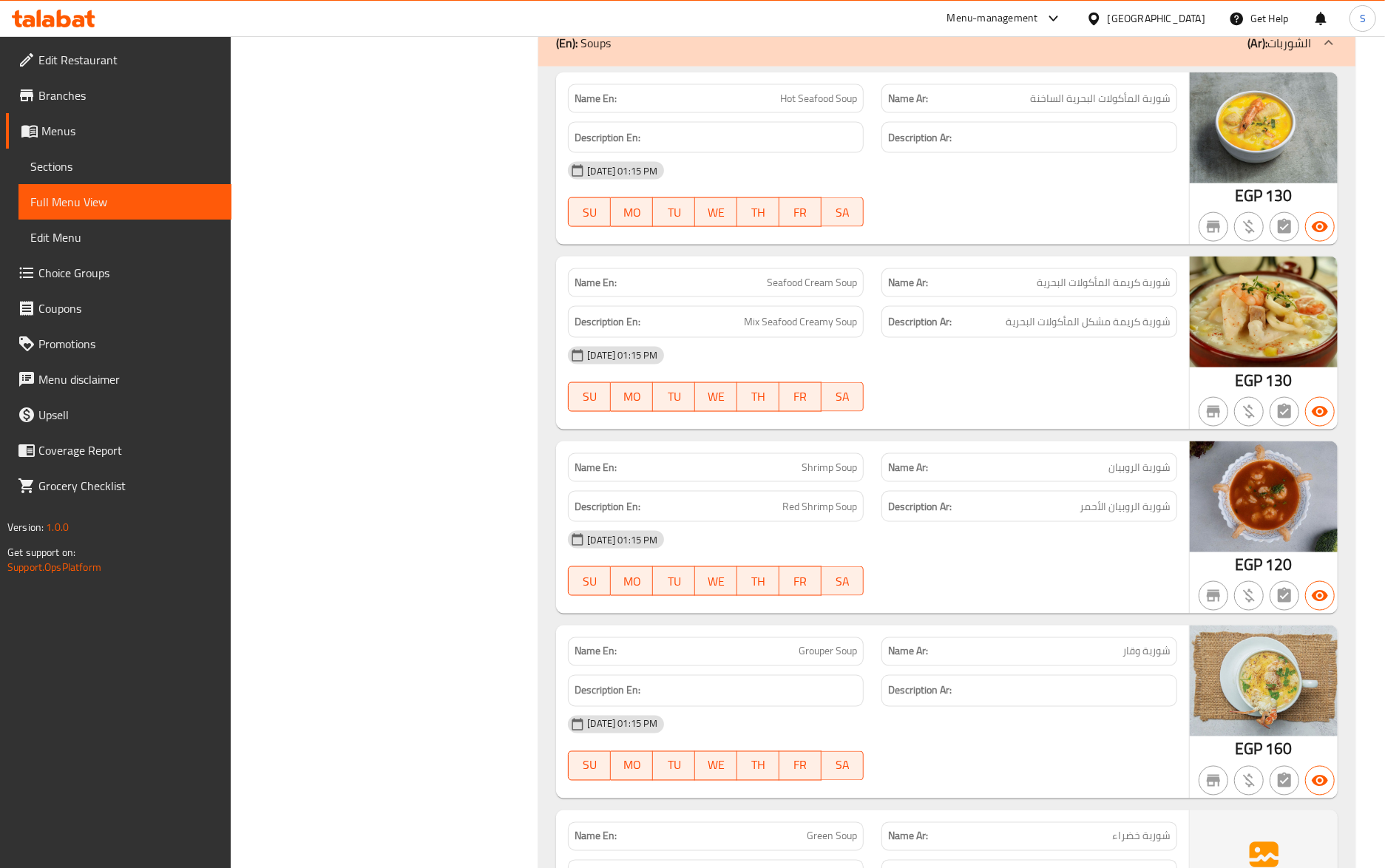
click at [914, 456] on div "Name Ar: شوربة الروبيان" at bounding box center [1030, 467] width 313 height 47
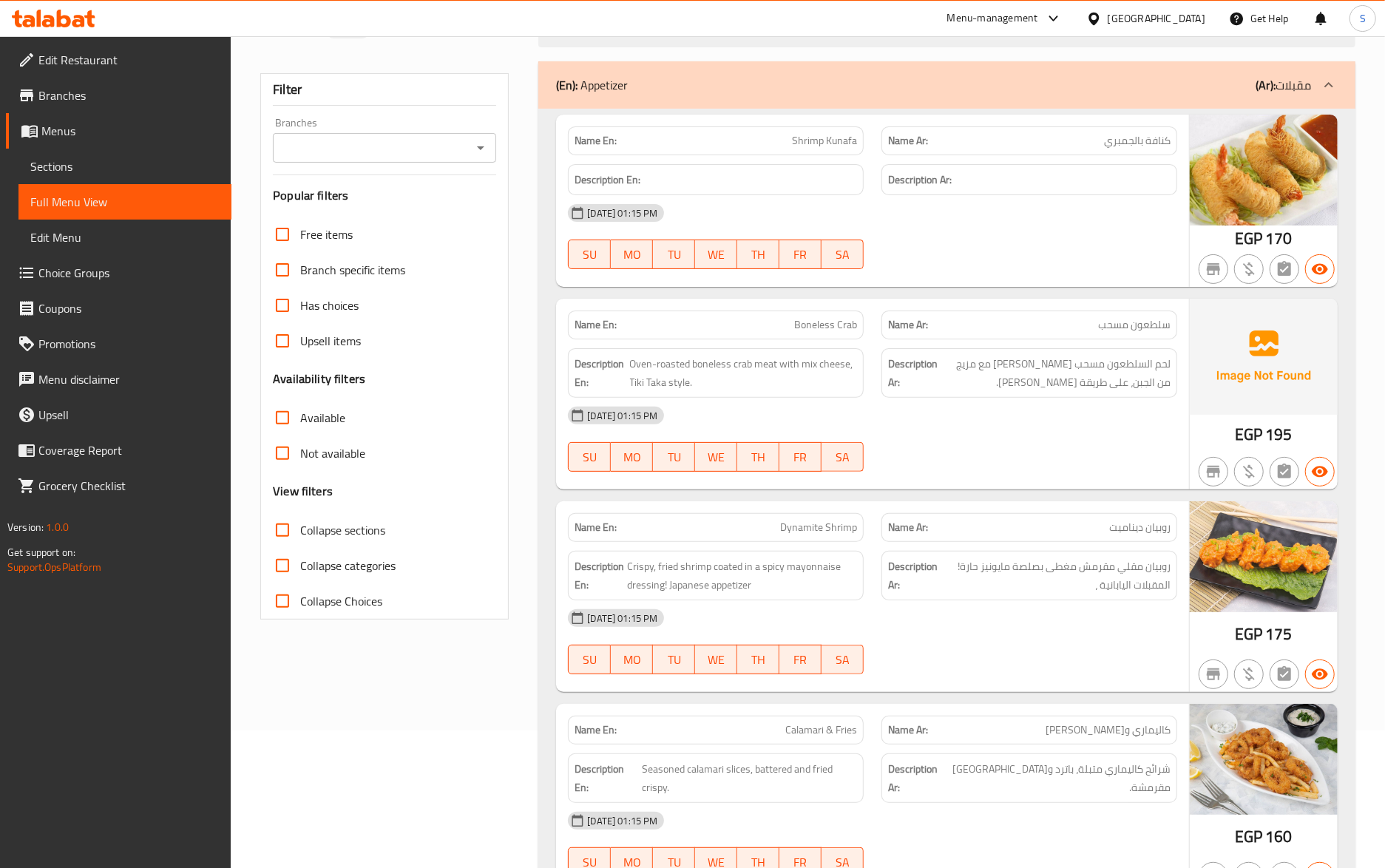
scroll to position [99, 0]
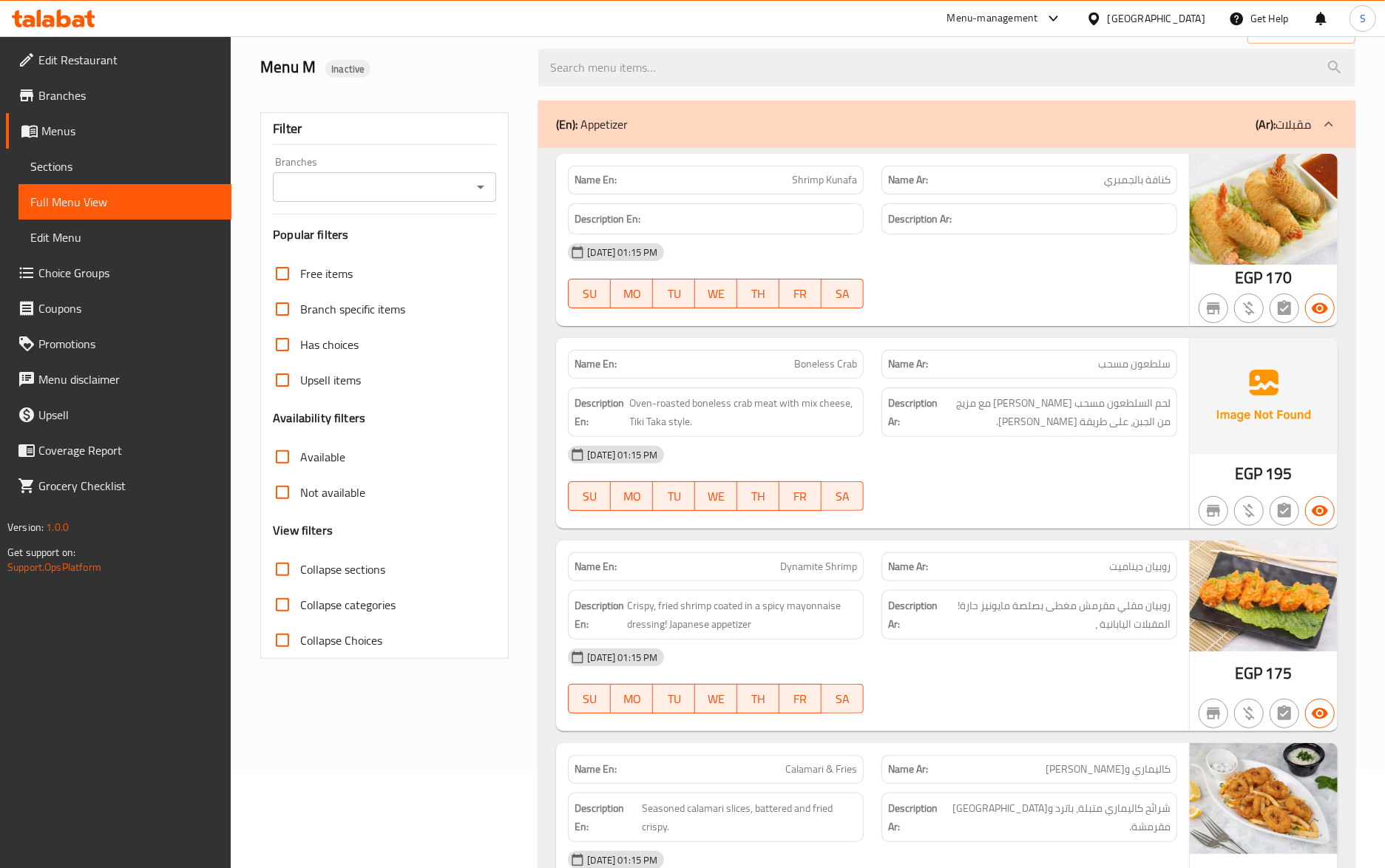
click at [995, 397] on span "لحم السلطعون مسحب مشوي فرن مع مزيج من الجبن، على طريقة تيكي تاكا." at bounding box center [1056, 412] width 230 height 36
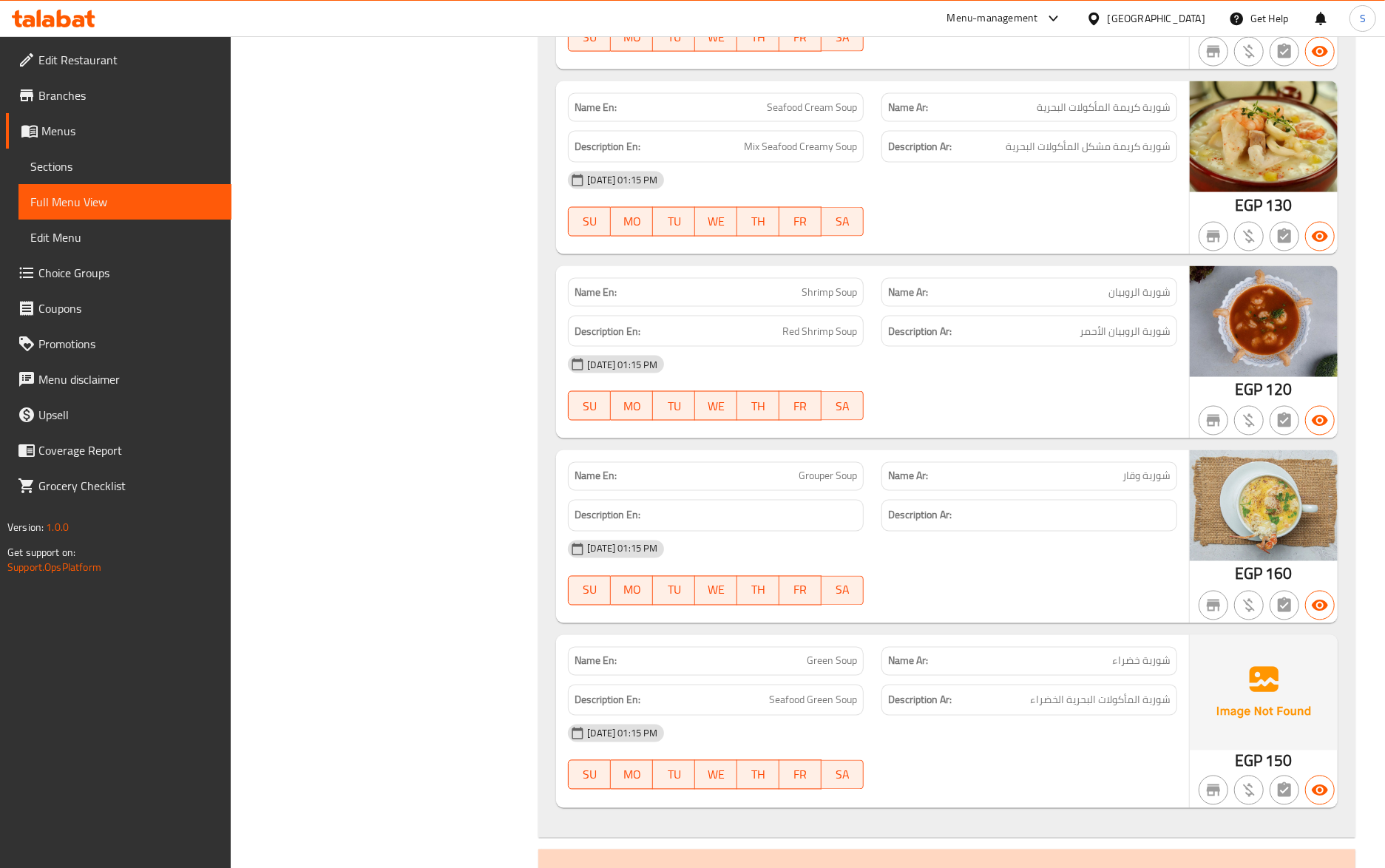
scroll to position [1838, 0]
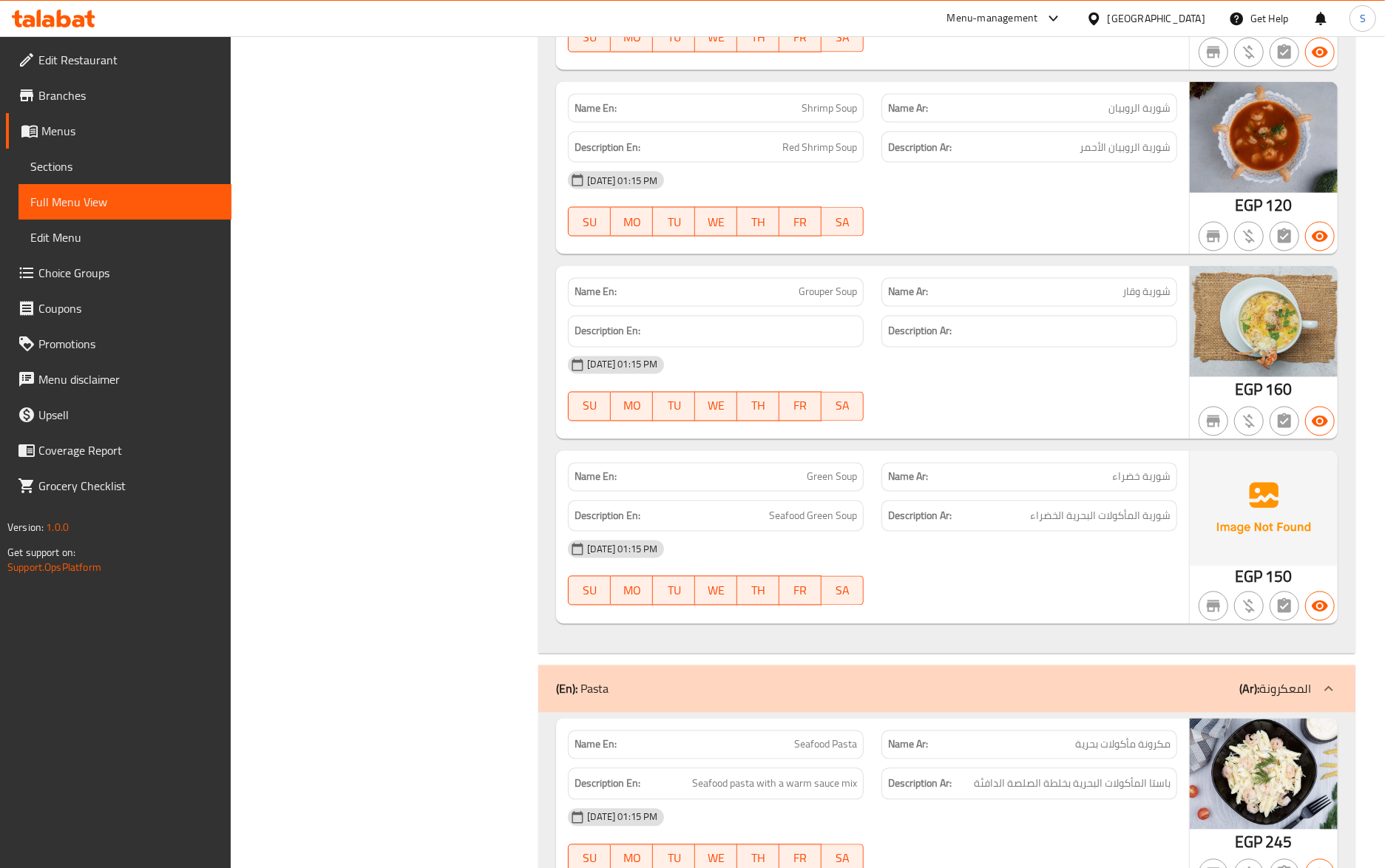
click at [875, 381] on div "[DATE] 01:15 PM" at bounding box center [872, 365] width 627 height 35
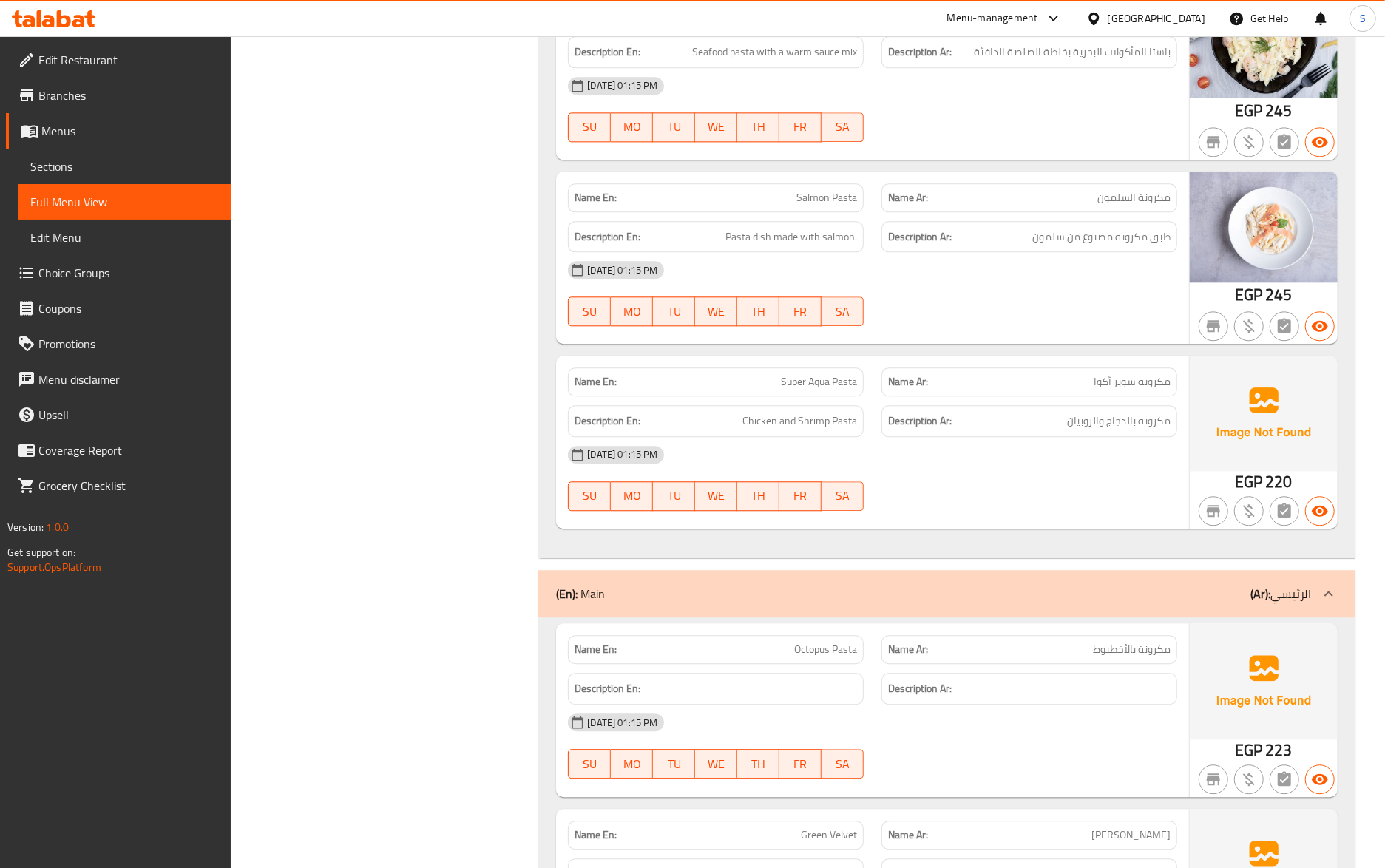
scroll to position [2274, 0]
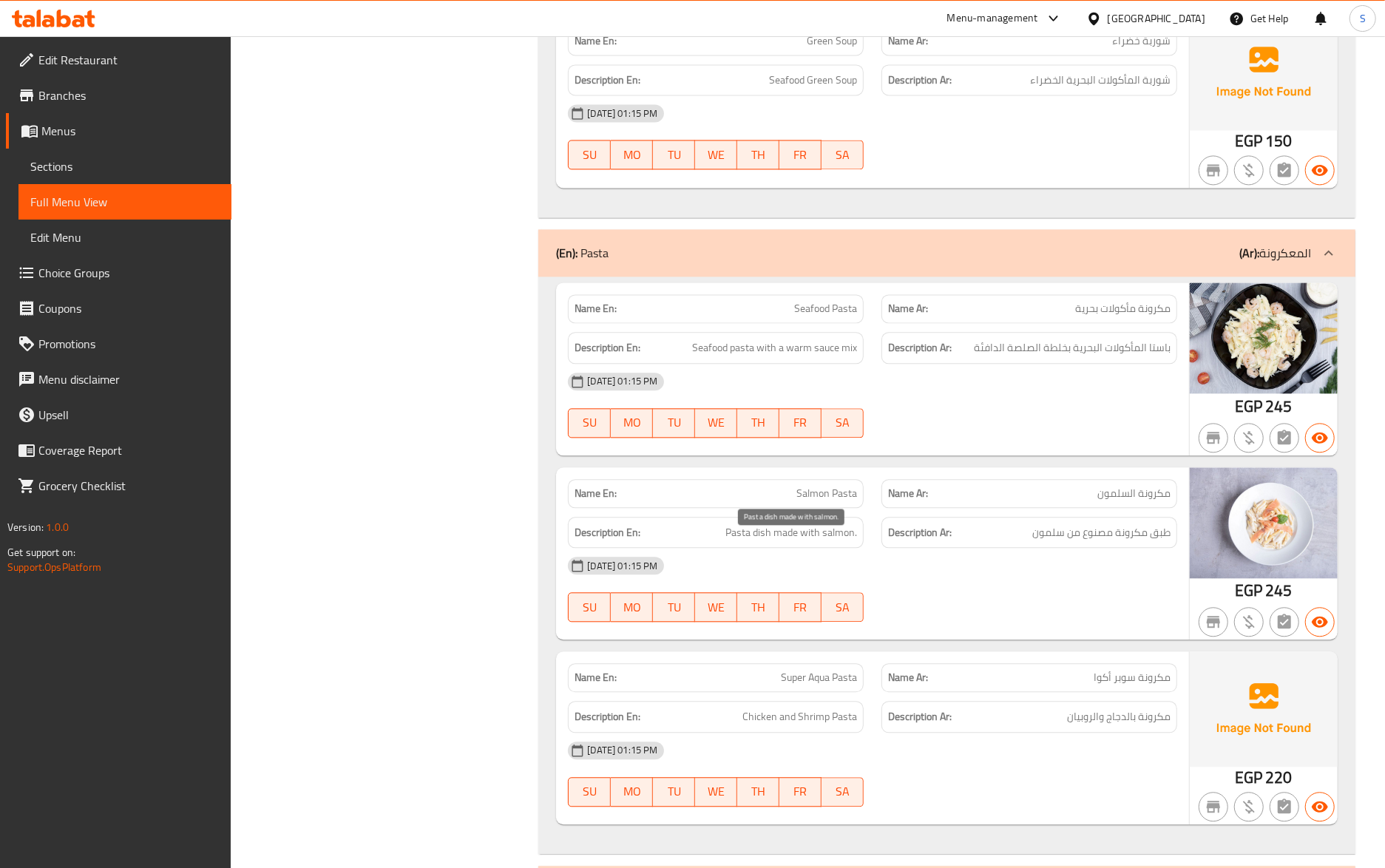
click at [756, 542] on span "Pasta dish made with salmon." at bounding box center [791, 533] width 131 height 18
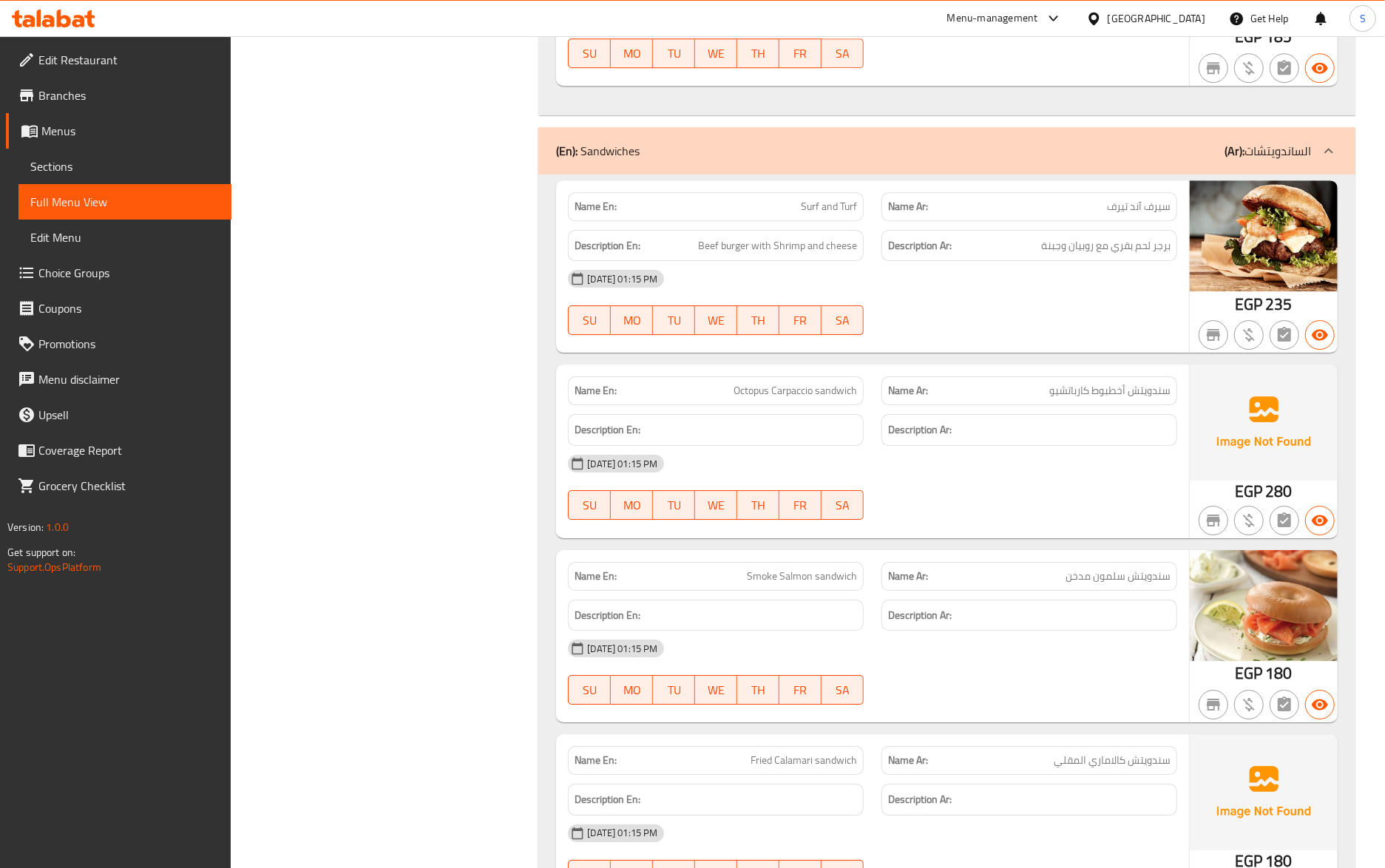
scroll to position [7562, 0]
click at [861, 456] on div "[DATE] 01:15 PM" at bounding box center [872, 465] width 627 height 35
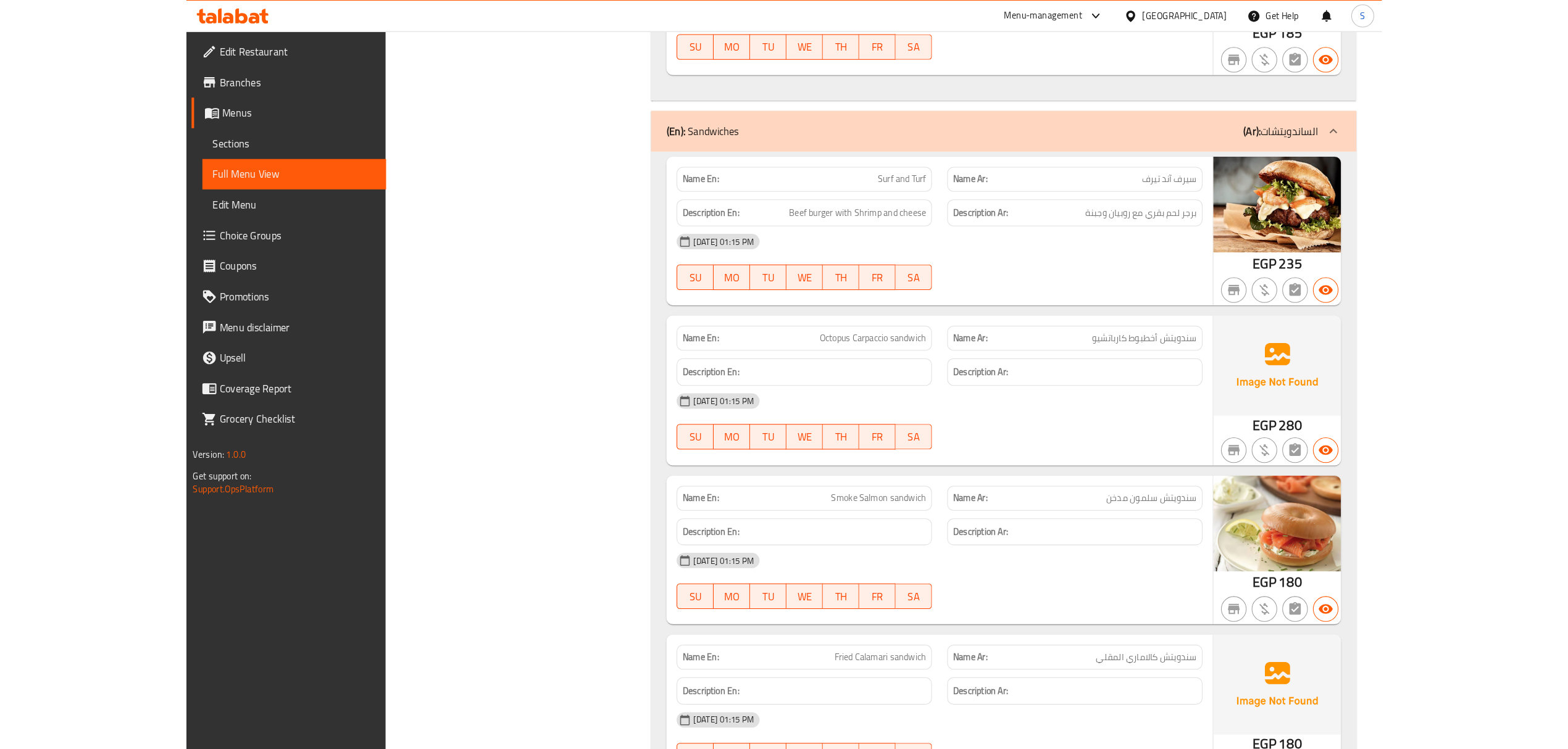
scroll to position [6175, 0]
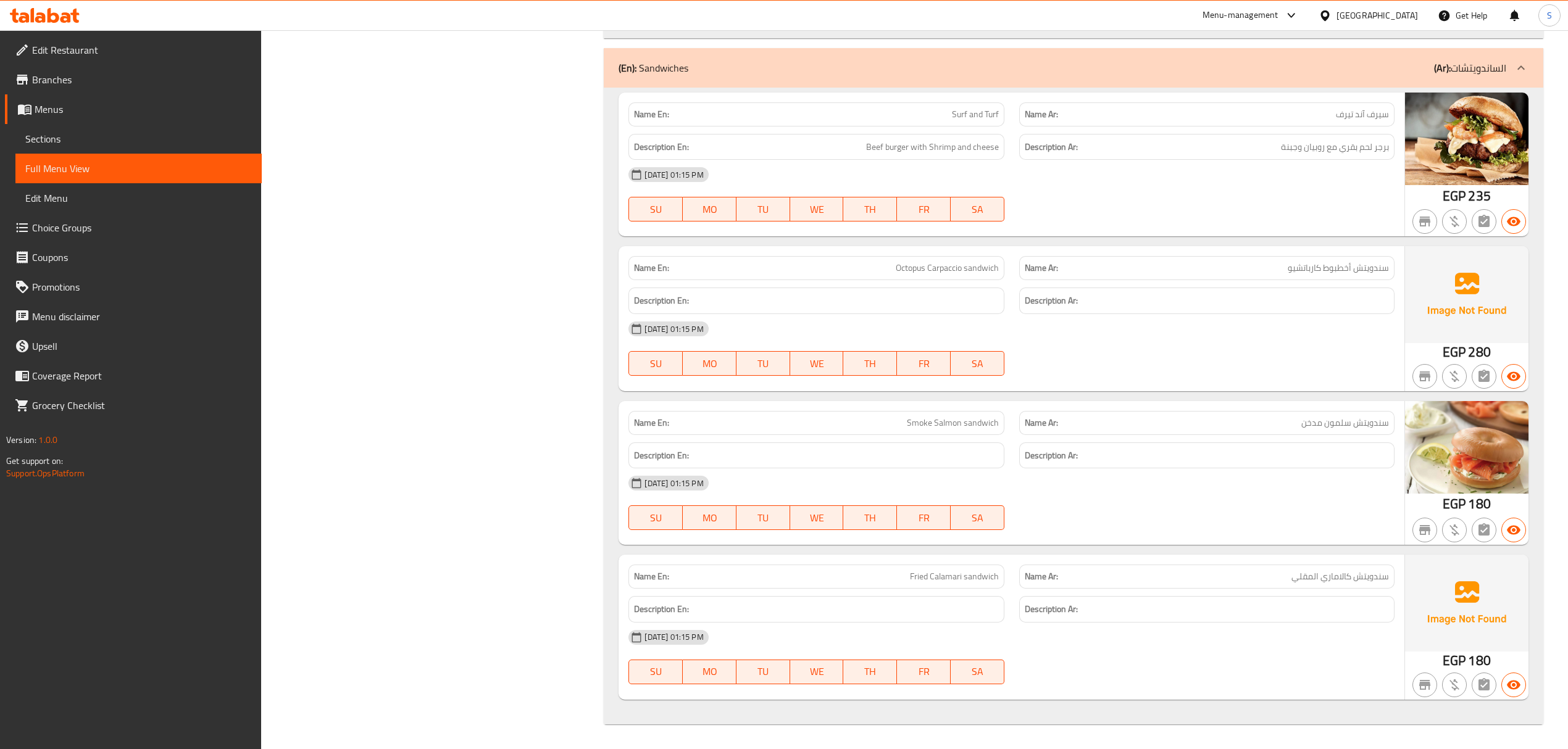
click at [54, 139] on span "Sections" at bounding box center [138, 138] width 227 height 15
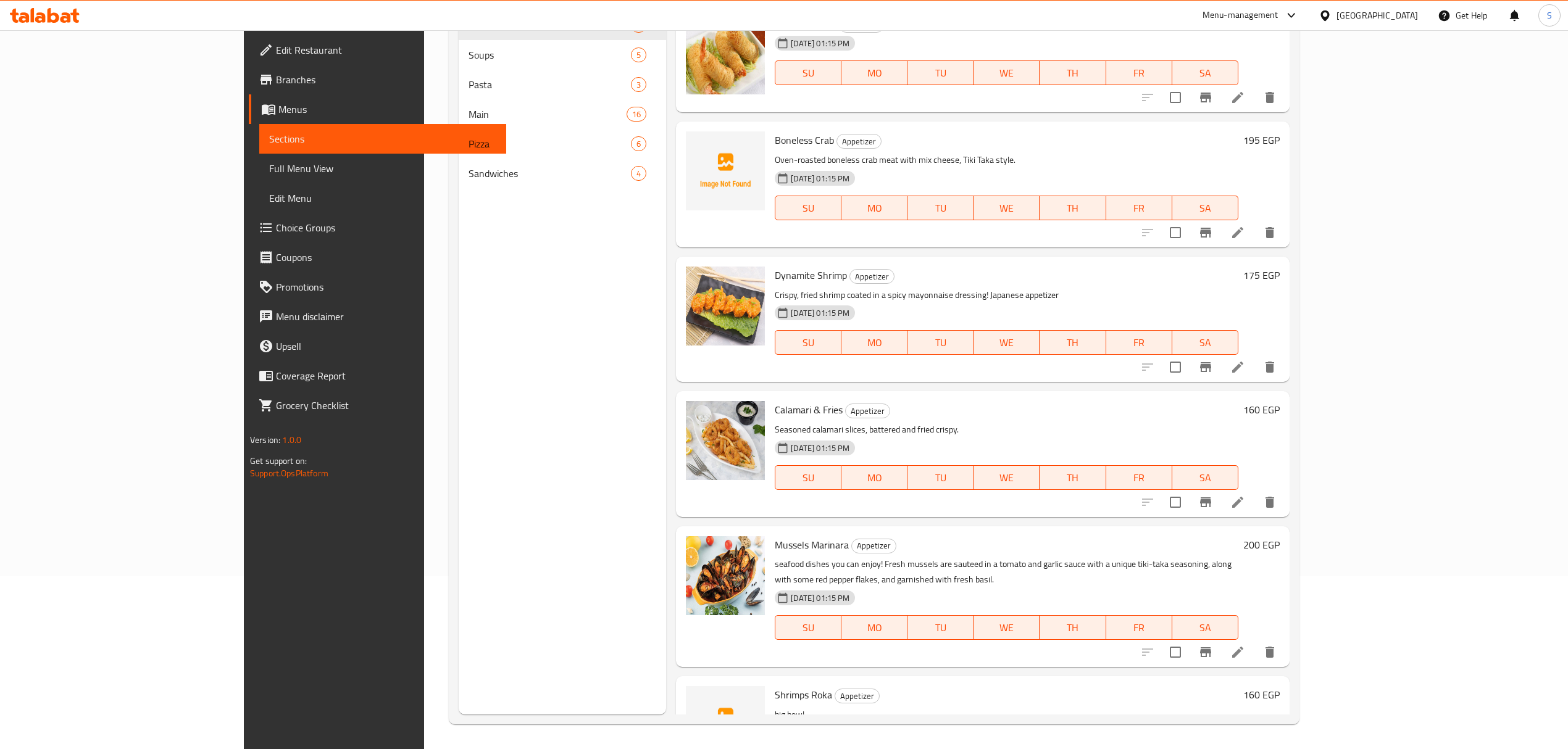
scroll to position [174, 0]
click at [278, 106] on span "Menus" at bounding box center [387, 109] width 218 height 15
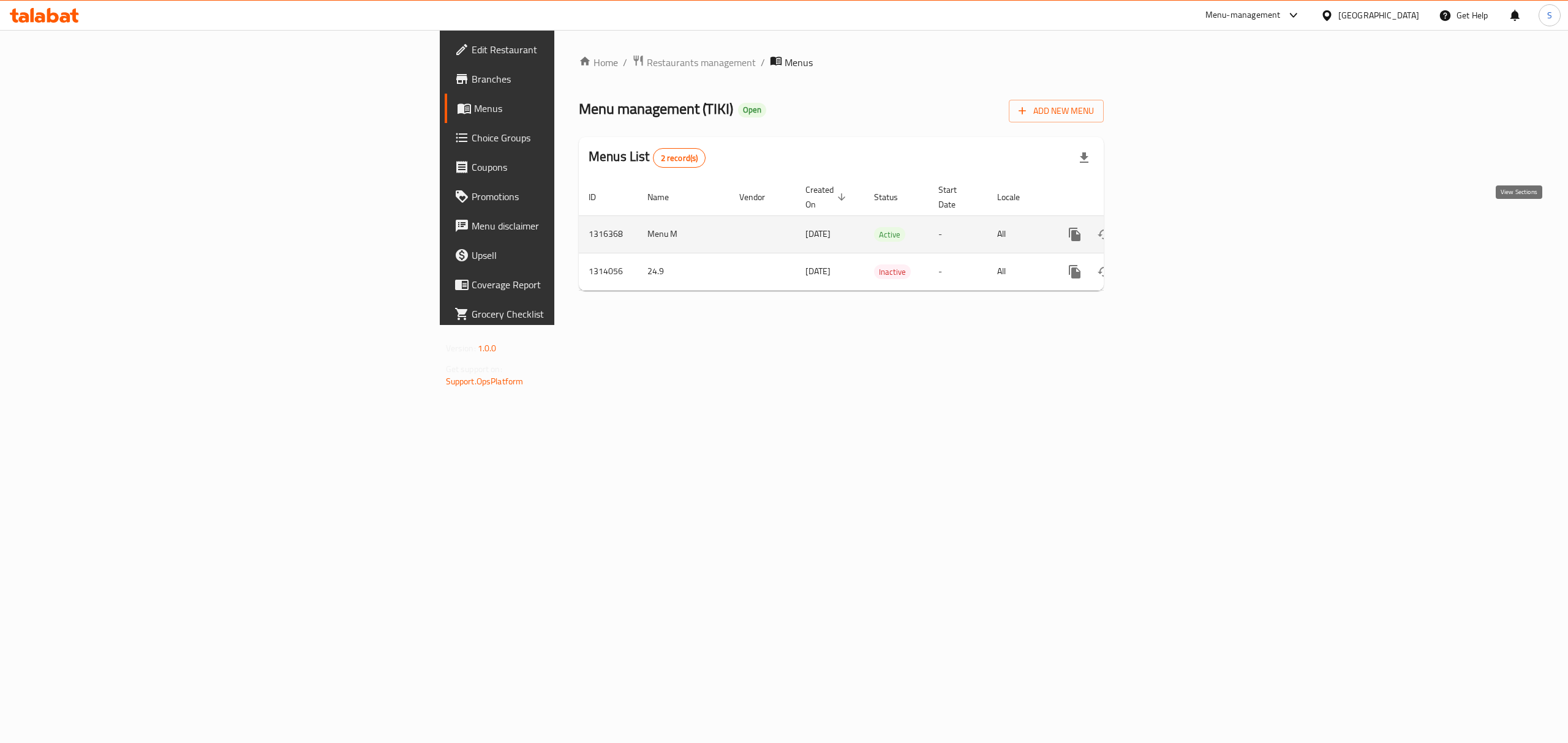
click at [1169, 229] on icon "enhanced table" at bounding box center [1162, 234] width 11 height 11
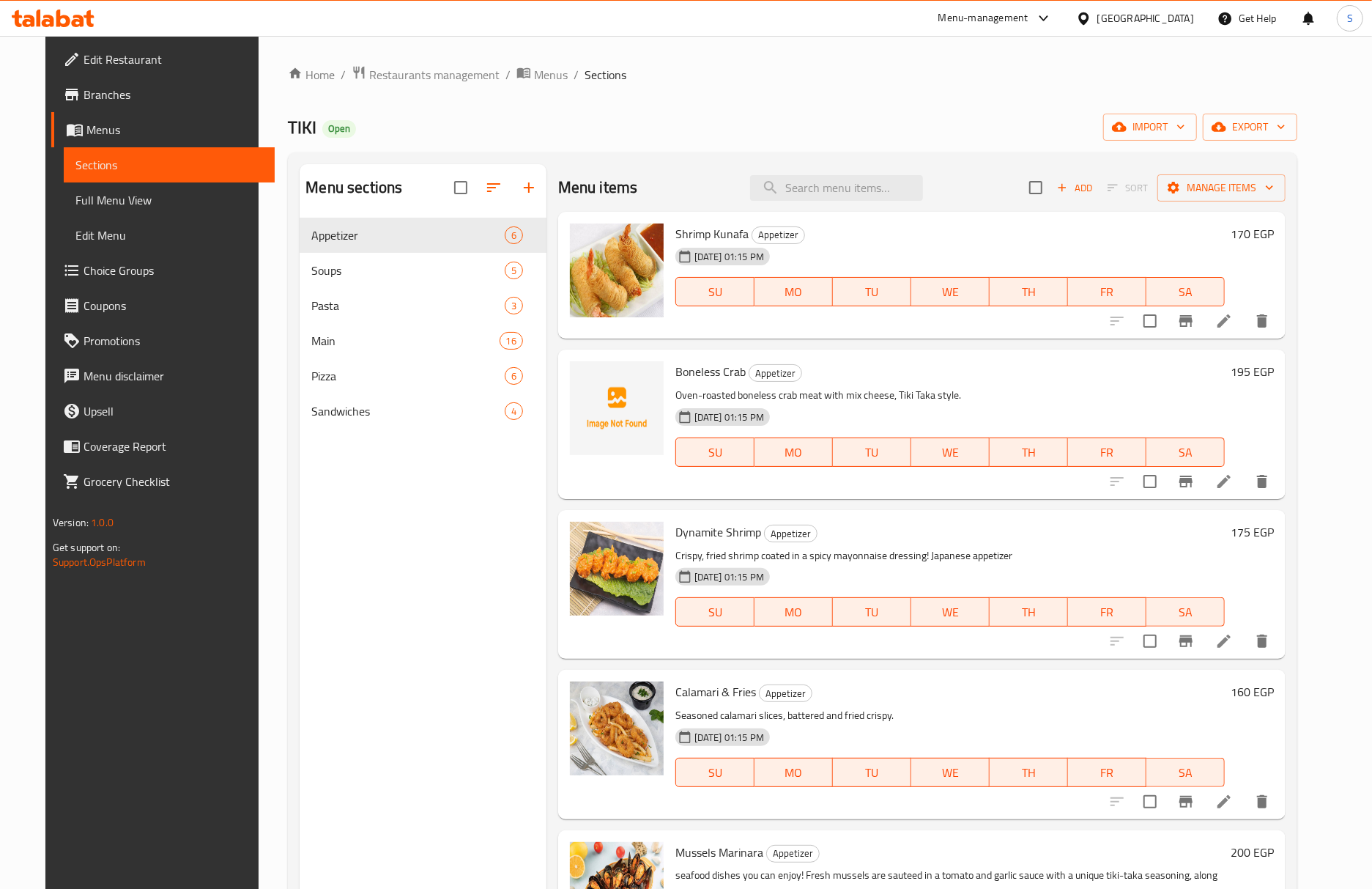
click at [83, 86] on span "Branches" at bounding box center [173, 94] width 179 height 17
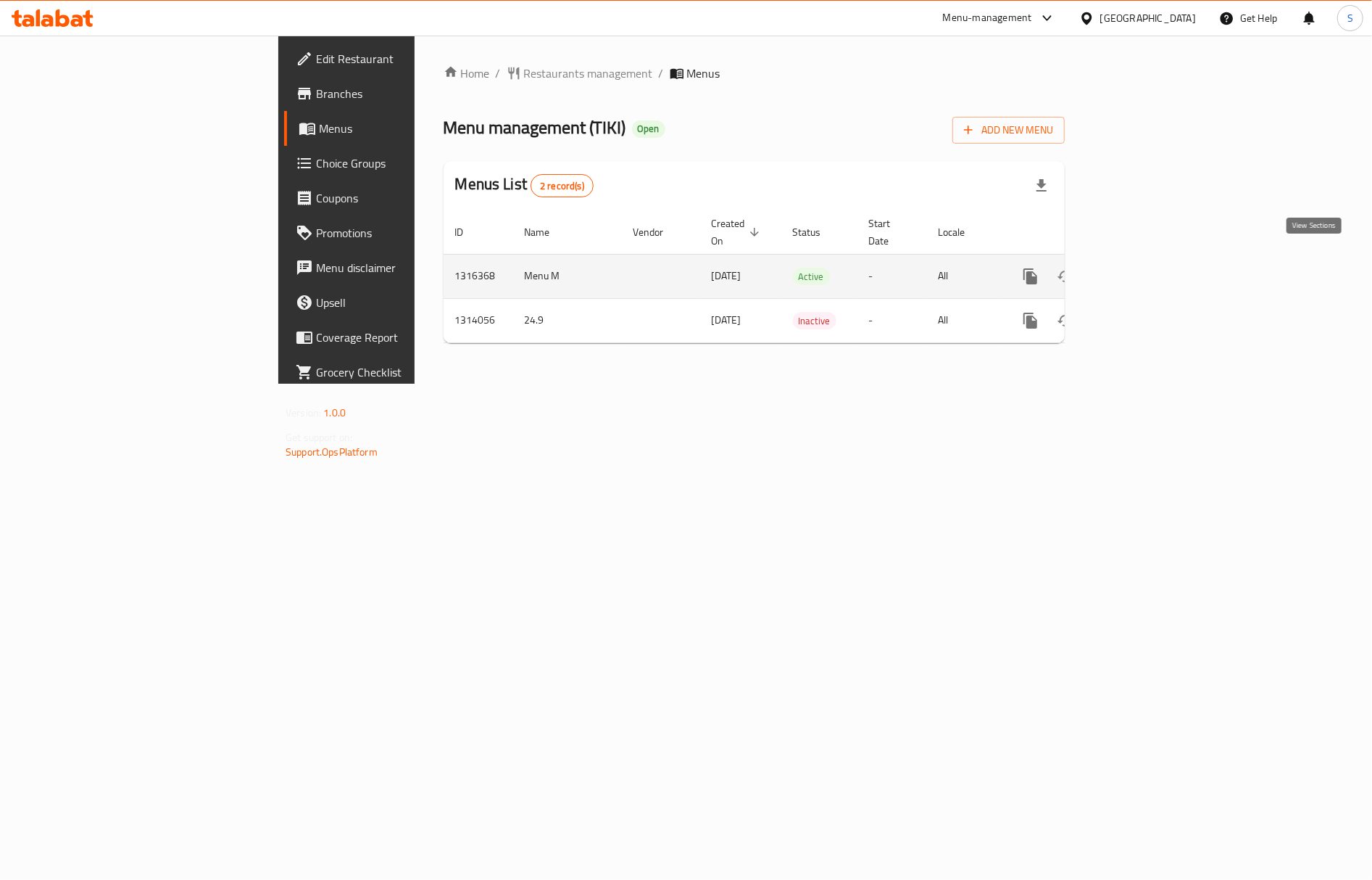
click at [1142, 270] on icon "enhanced table" at bounding box center [1134, 276] width 13 height 13
